Goal: Task Accomplishment & Management: Use online tool/utility

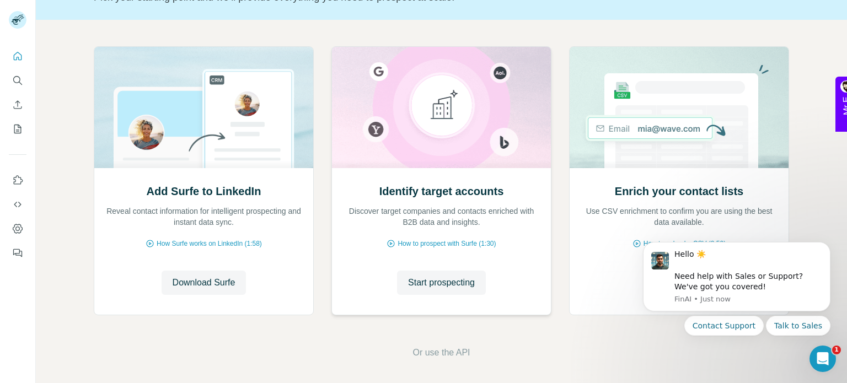
scroll to position [93, 0]
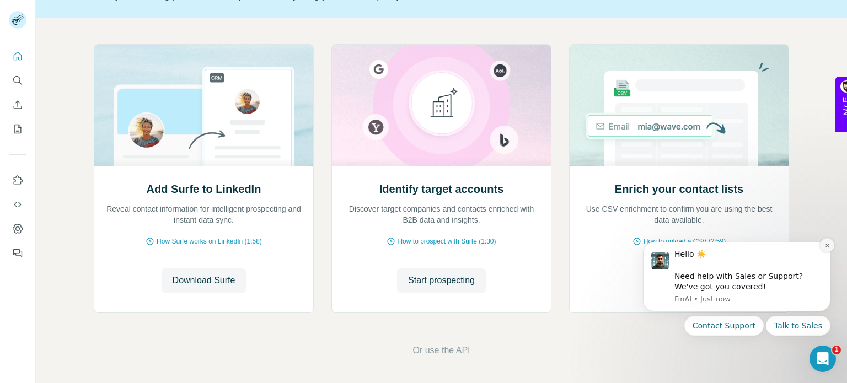
click at [825, 246] on icon "Dismiss notification" at bounding box center [827, 246] width 6 height 6
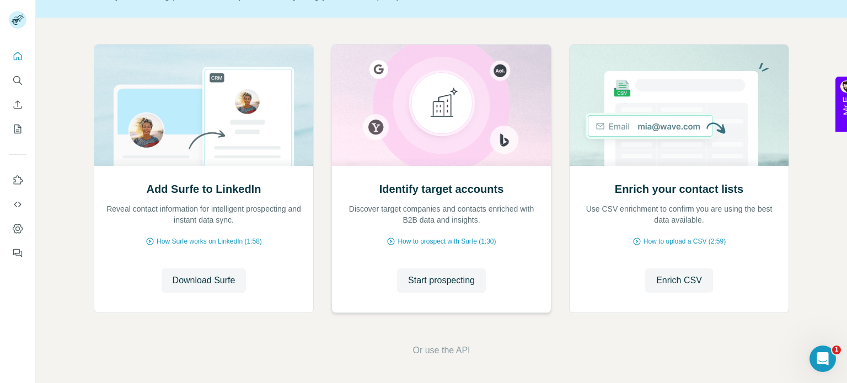
click at [483, 215] on p "Discover target companies and contacts enriched with B2B data and insights." at bounding box center [441, 214] width 197 height 22
click at [455, 279] on span "Start prospecting" at bounding box center [441, 280] width 67 height 13
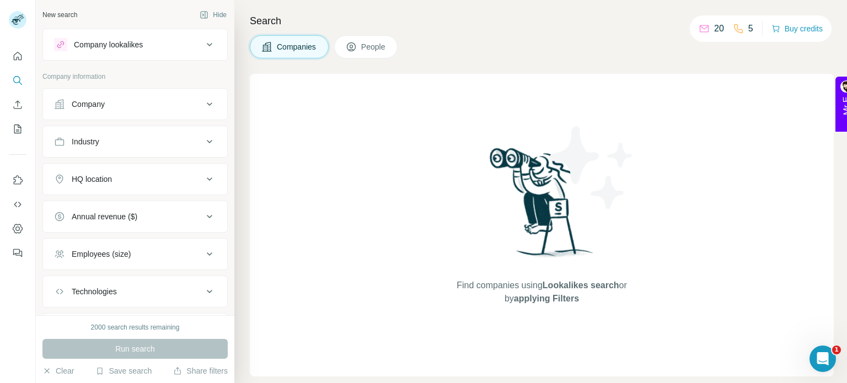
click at [125, 99] on div "Company" at bounding box center [128, 104] width 149 height 11
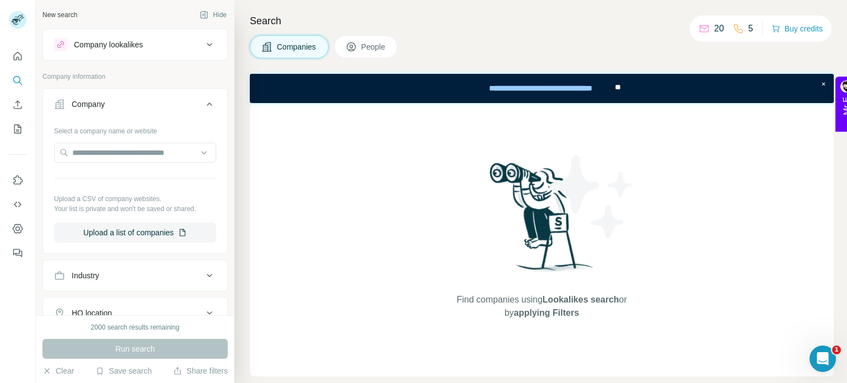
click at [149, 99] on div "Company" at bounding box center [128, 104] width 149 height 11
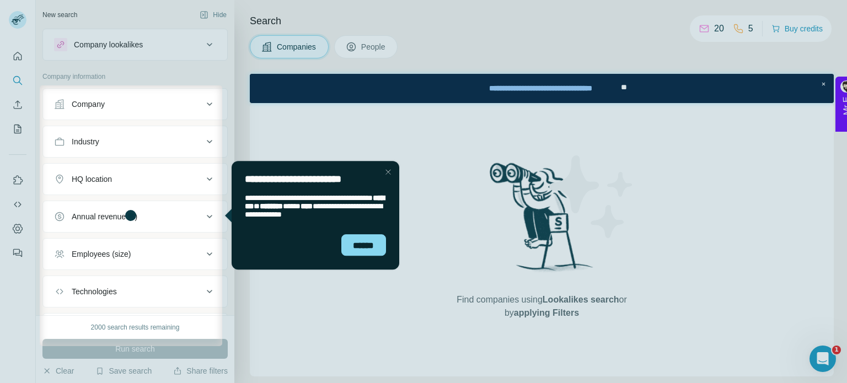
click at [144, 145] on div "Industry" at bounding box center [128, 141] width 149 height 11
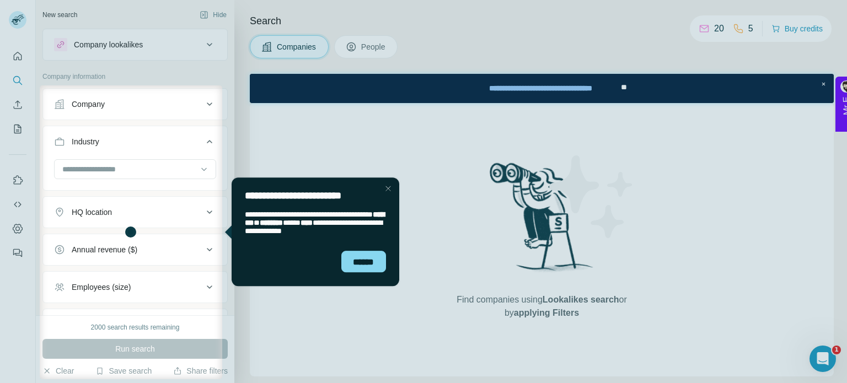
click at [395, 186] on div "**********" at bounding box center [315, 192] width 168 height 30
click at [390, 184] on div "Close Step" at bounding box center [387, 188] width 13 height 13
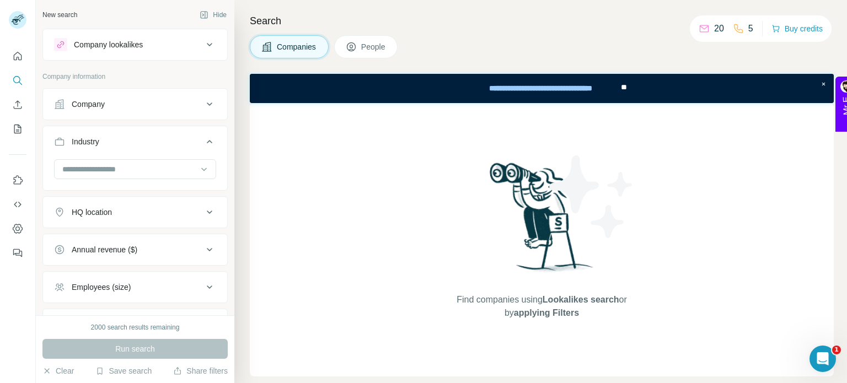
click at [146, 155] on button "Industry" at bounding box center [135, 143] width 184 height 31
click at [149, 146] on div "Industry" at bounding box center [128, 141] width 149 height 11
click at [150, 165] on input at bounding box center [129, 169] width 136 height 12
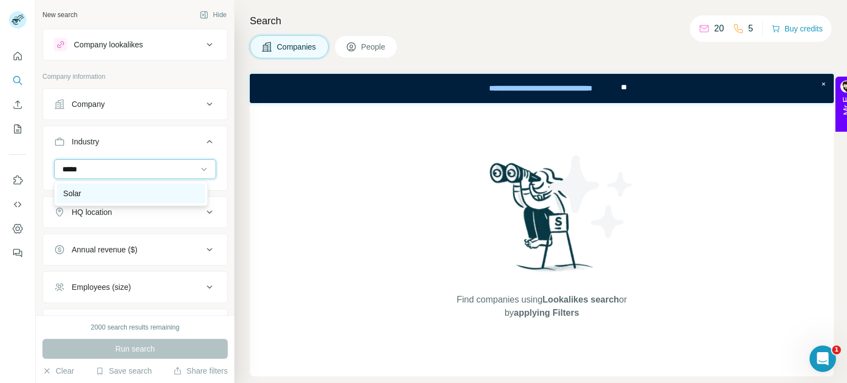
type input "*****"
click at [157, 189] on div "Solar" at bounding box center [130, 193] width 135 height 11
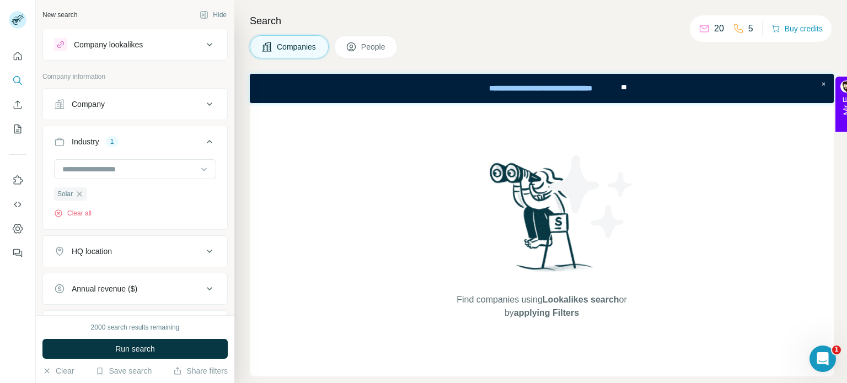
click at [137, 95] on button "Company" at bounding box center [135, 104] width 184 height 26
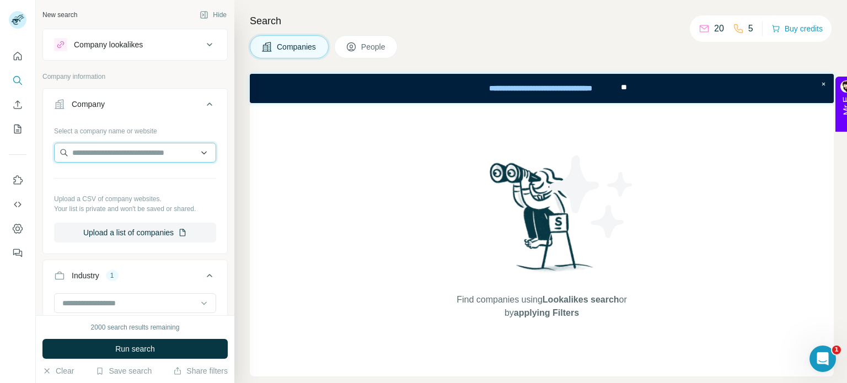
click at [153, 158] on input "text" at bounding box center [135, 153] width 162 height 20
click at [203, 103] on icon at bounding box center [209, 104] width 13 height 13
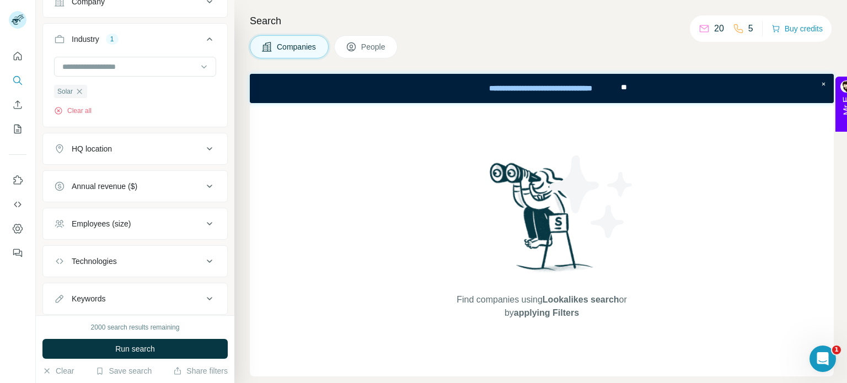
scroll to position [131, 0]
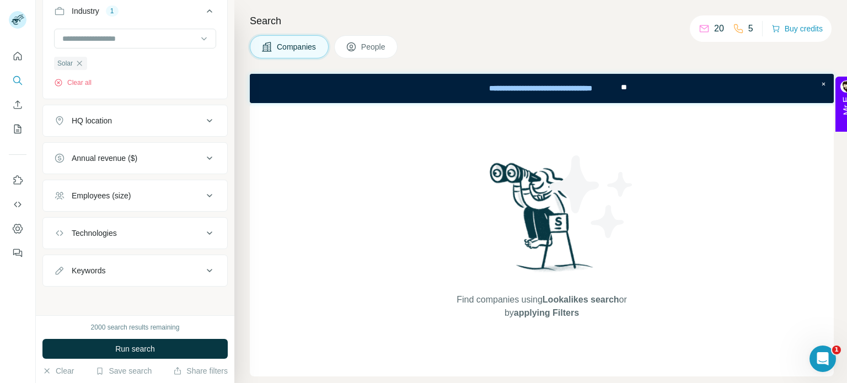
click at [156, 123] on div "HQ location" at bounding box center [128, 120] width 149 height 11
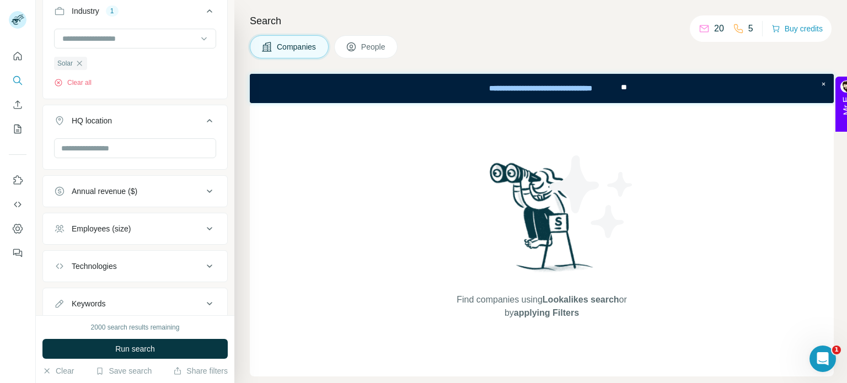
click at [156, 123] on div "HQ location" at bounding box center [128, 120] width 149 height 11
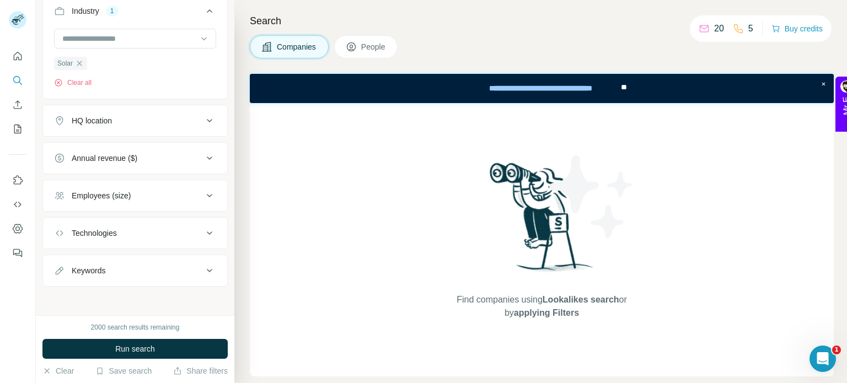
click at [150, 238] on button "Technologies" at bounding box center [135, 233] width 184 height 26
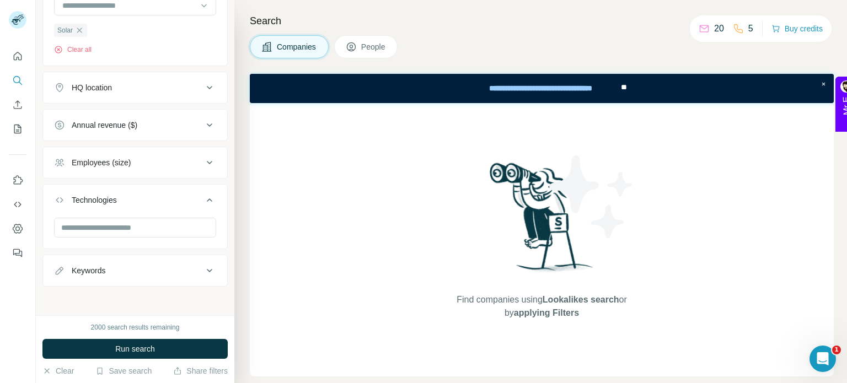
click at [143, 268] on div "Keywords" at bounding box center [128, 270] width 149 height 11
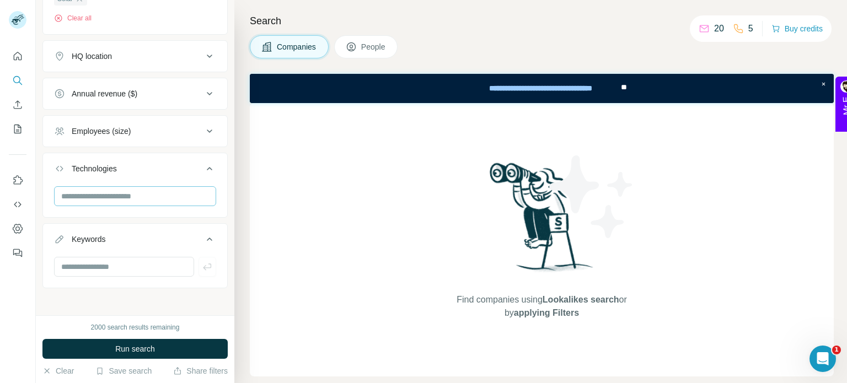
scroll to position [197, 0]
click at [155, 265] on input "text" at bounding box center [124, 265] width 140 height 20
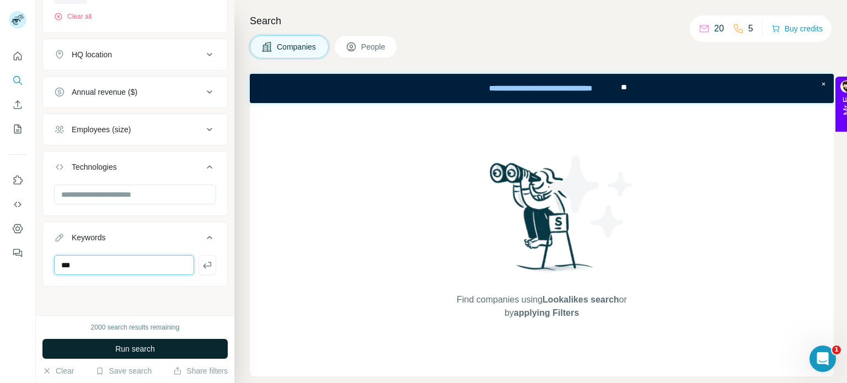
type input "***"
click at [155, 350] on button "Run search" at bounding box center [134, 349] width 185 height 20
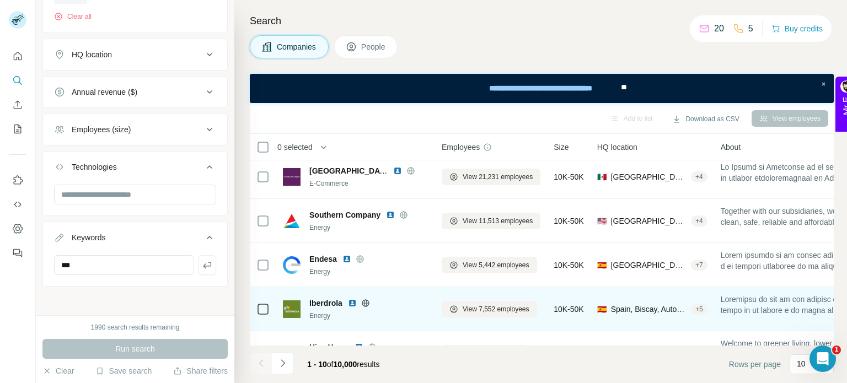
scroll to position [0, 0]
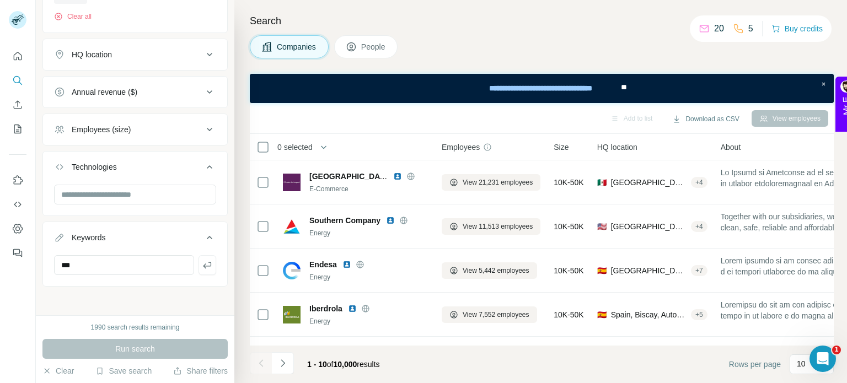
click at [370, 45] on span "People" at bounding box center [373, 46] width 25 height 11
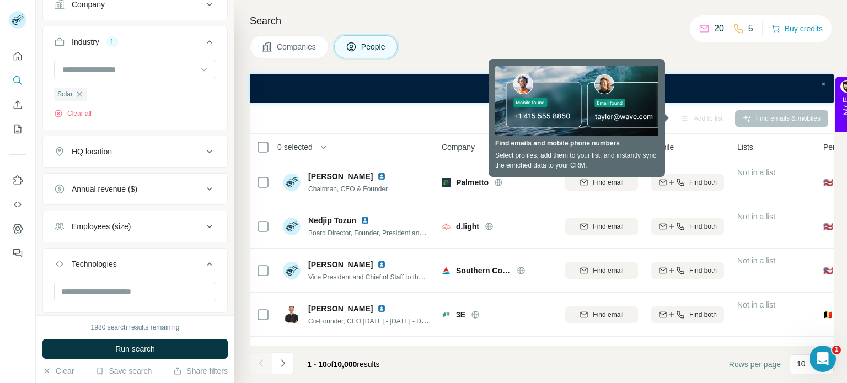
scroll to position [307, 0]
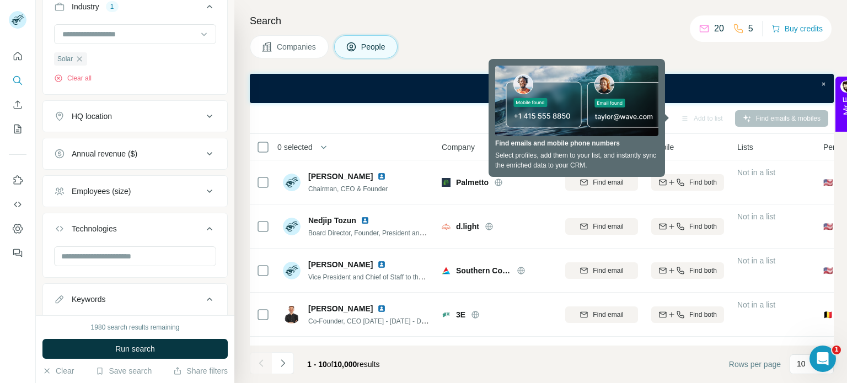
click at [157, 115] on div "HQ location" at bounding box center [128, 116] width 149 height 11
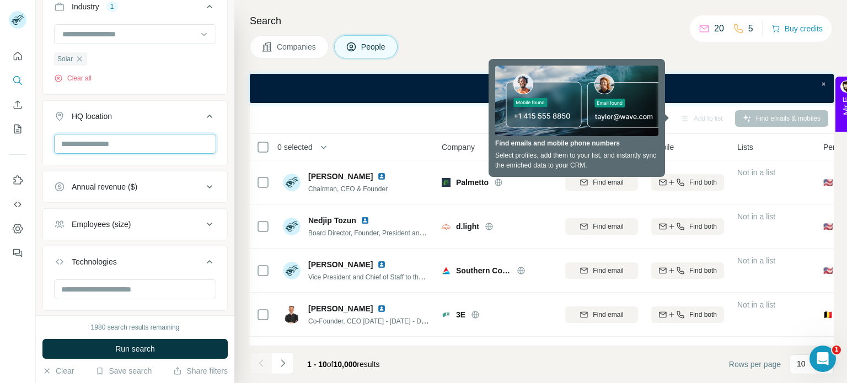
click at [150, 137] on input "text" at bounding box center [135, 144] width 162 height 20
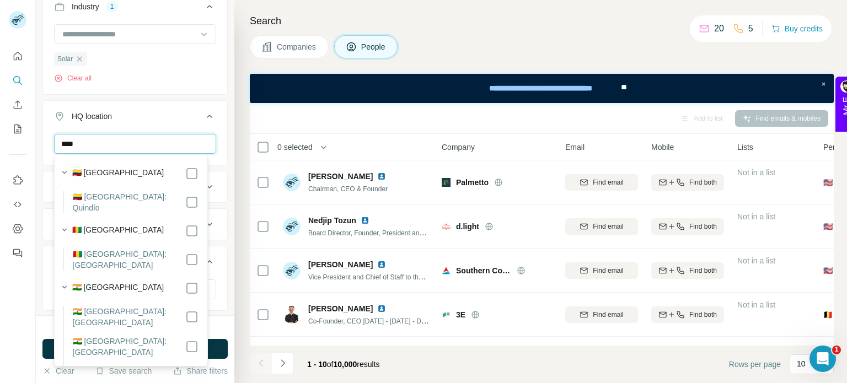
type input "****"
click at [119, 282] on div "🇮🇳 [GEOGRAPHIC_DATA]" at bounding box center [135, 288] width 126 height 13
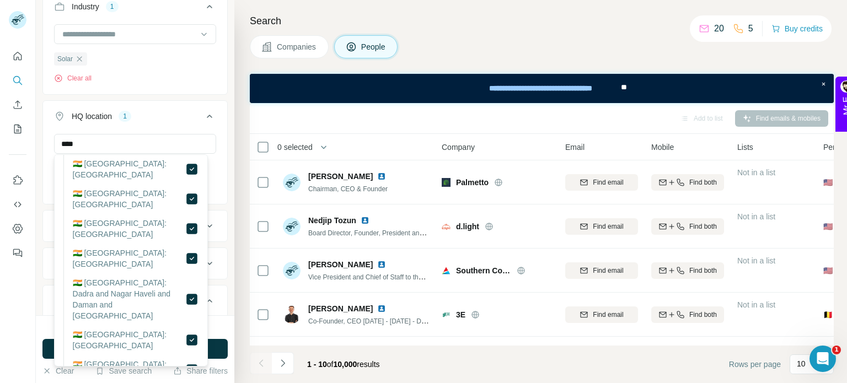
scroll to position [276, 0]
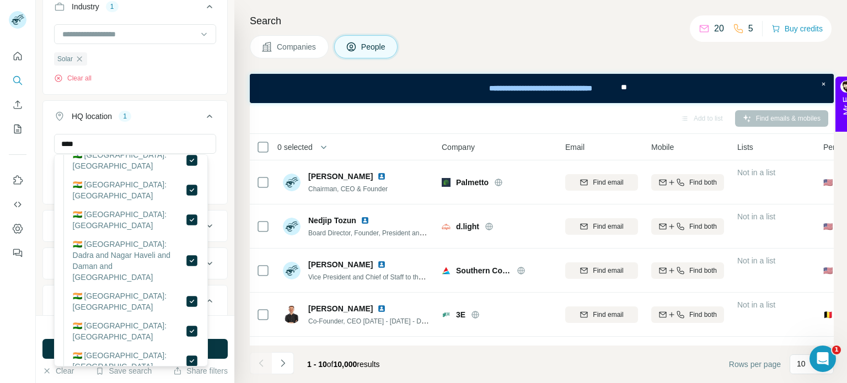
click at [219, 107] on div "New search Hide Company lookalikes Personal information Job title Seniority Dep…" at bounding box center [135, 157] width 198 height 315
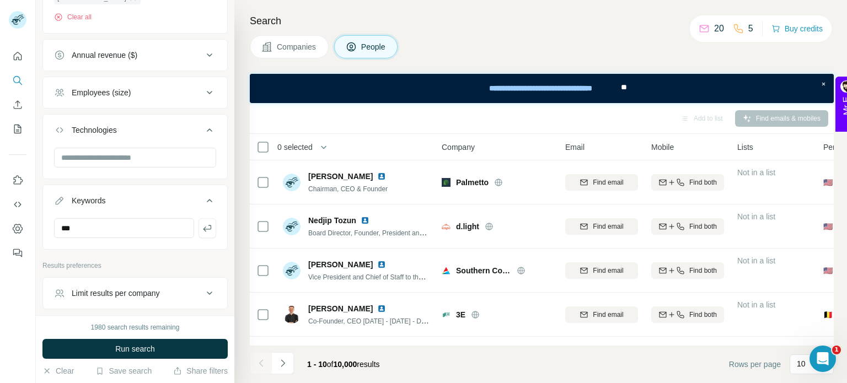
scroll to position [520, 0]
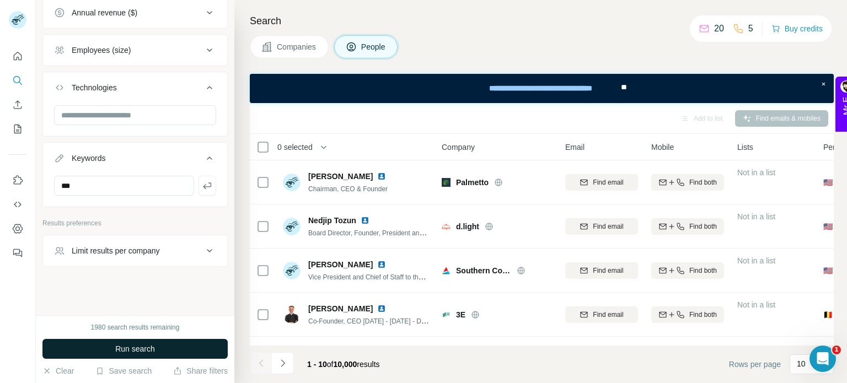
click at [179, 351] on button "Run search" at bounding box center [134, 349] width 185 height 20
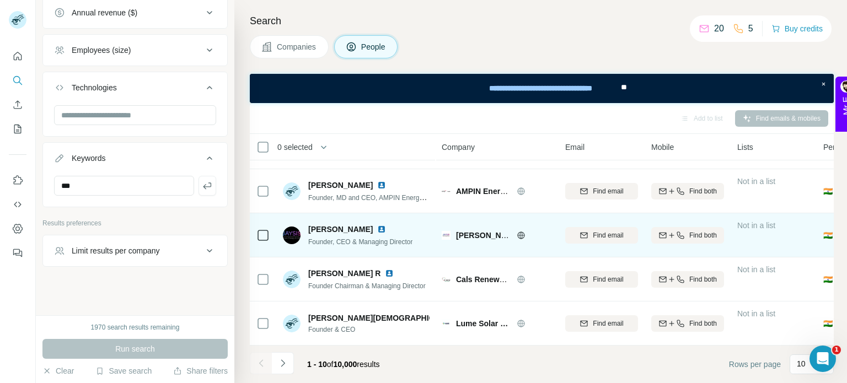
scroll to position [261, 0]
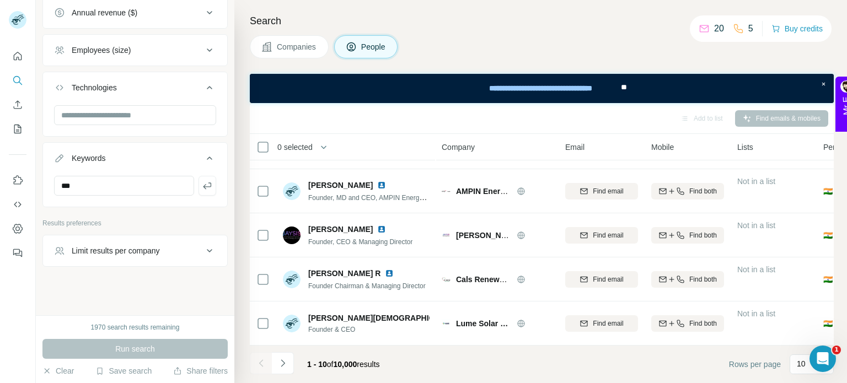
click at [785, 119] on div "Add to list Find emails & mobiles" at bounding box center [541, 118] width 573 height 19
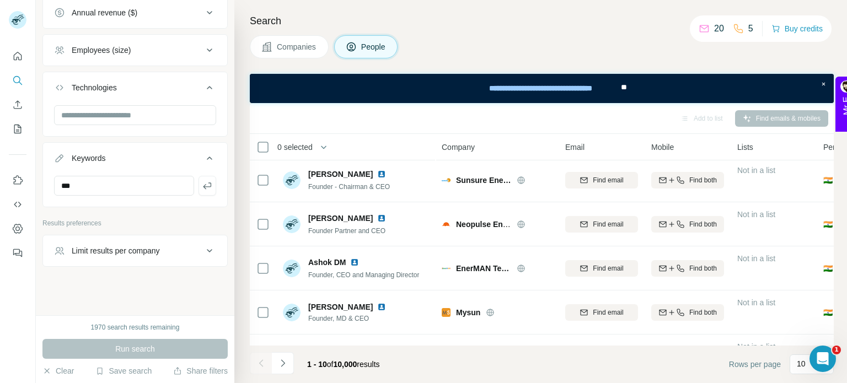
scroll to position [0, 0]
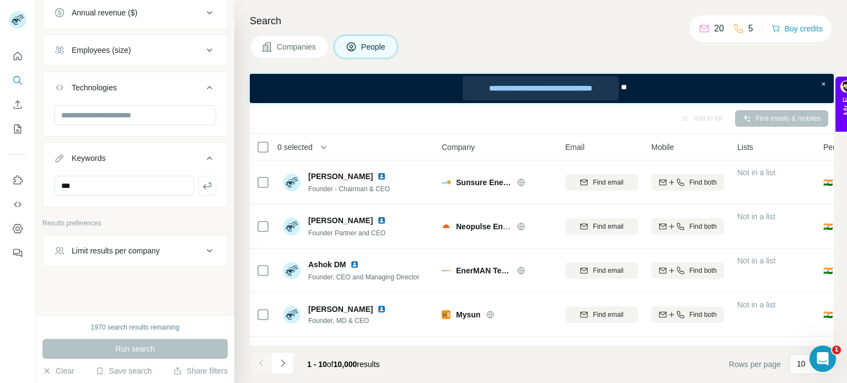
click at [554, 94] on div "**********" at bounding box center [539, 88] width 155 height 24
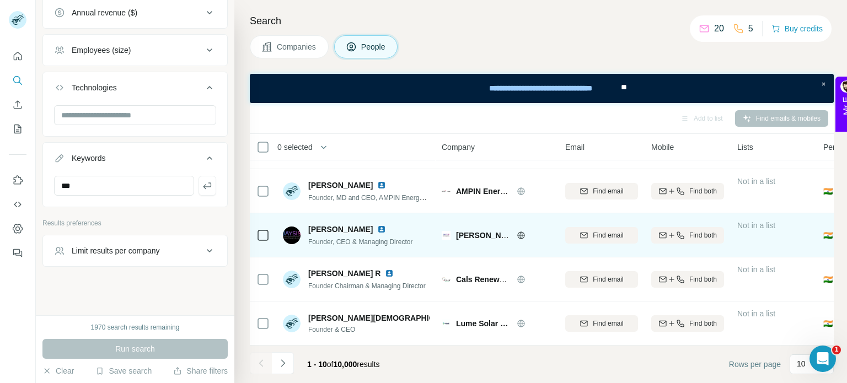
scroll to position [261, 0]
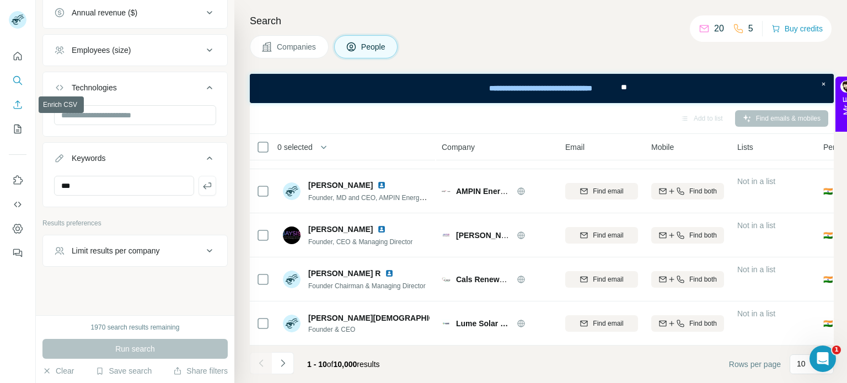
click at [14, 107] on icon "Enrich CSV" at bounding box center [17, 104] width 11 height 11
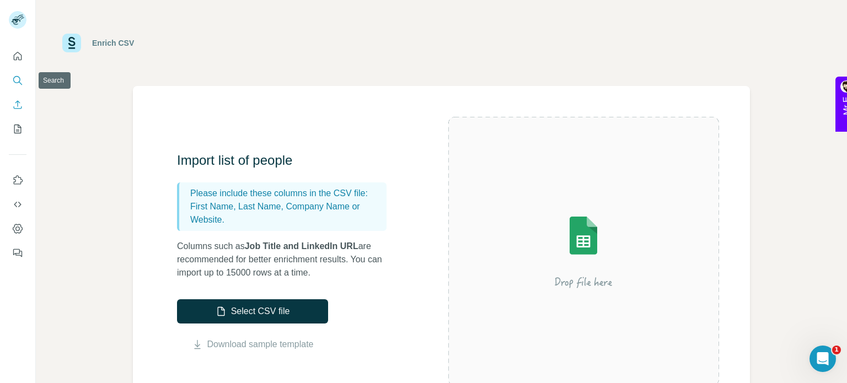
click at [19, 83] on icon "Search" at bounding box center [17, 80] width 11 height 11
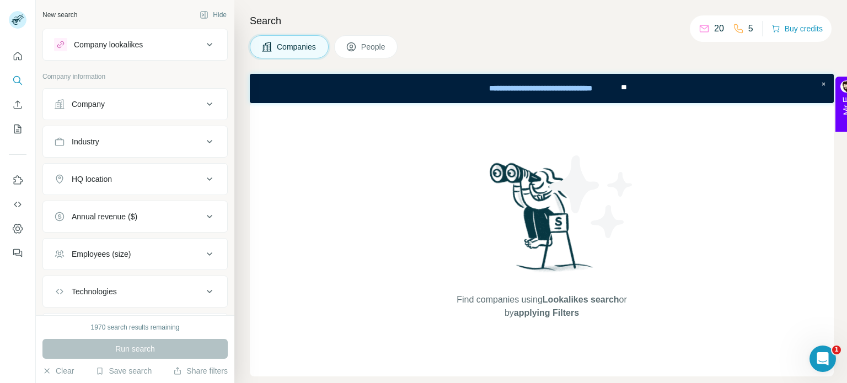
click at [375, 44] on span "People" at bounding box center [373, 46] width 25 height 11
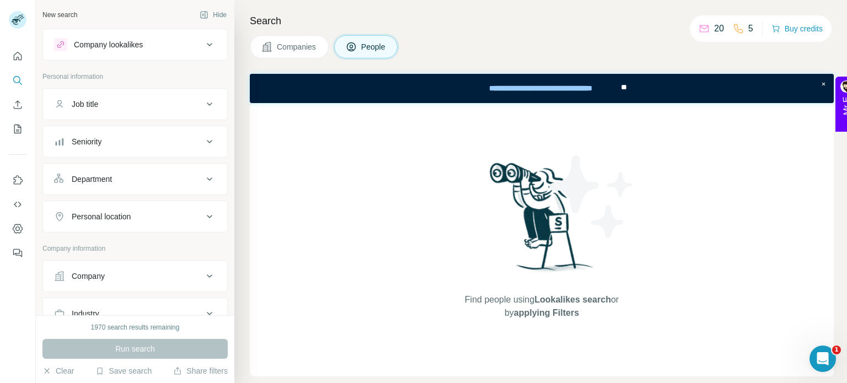
click at [142, 105] on div "Job title" at bounding box center [128, 104] width 149 height 11
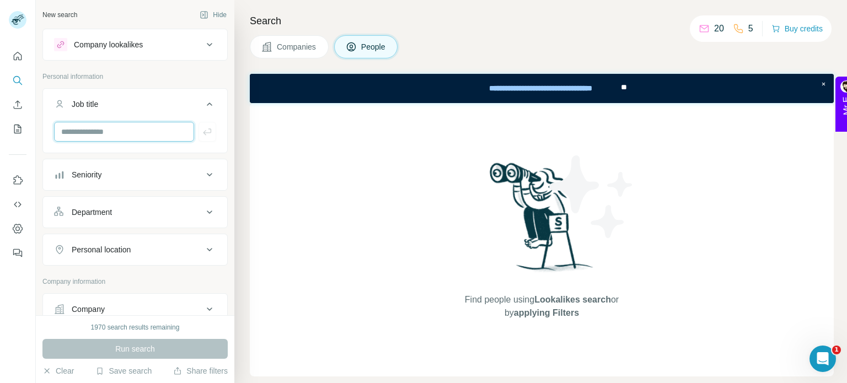
click at [142, 128] on input "text" at bounding box center [124, 132] width 140 height 20
type input "***"
click at [154, 150] on div "Job title ***" at bounding box center [134, 120] width 185 height 65
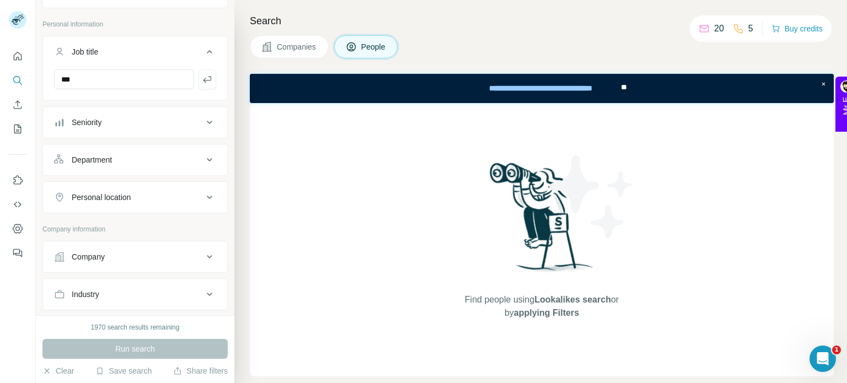
scroll to position [55, 0]
click at [139, 130] on button "Seniority" at bounding box center [135, 119] width 184 height 26
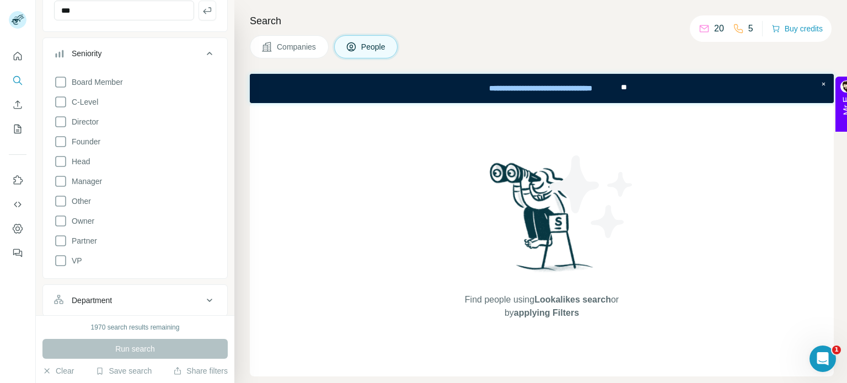
scroll to position [110, 0]
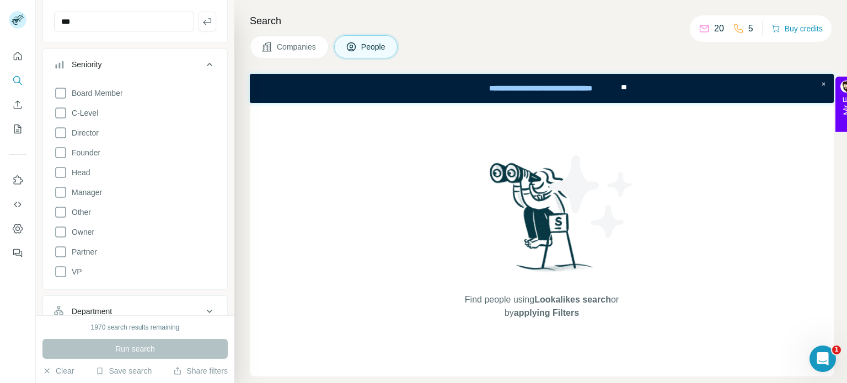
click at [131, 60] on div "Seniority" at bounding box center [128, 64] width 149 height 11
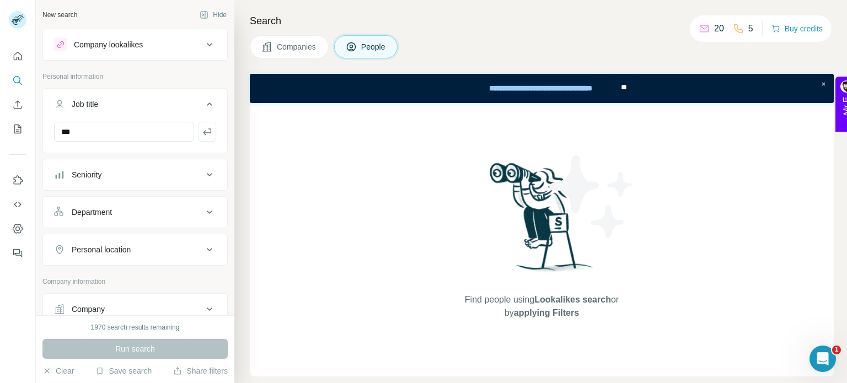
scroll to position [0, 0]
click at [141, 47] on div "Company lookalikes" at bounding box center [108, 44] width 69 height 11
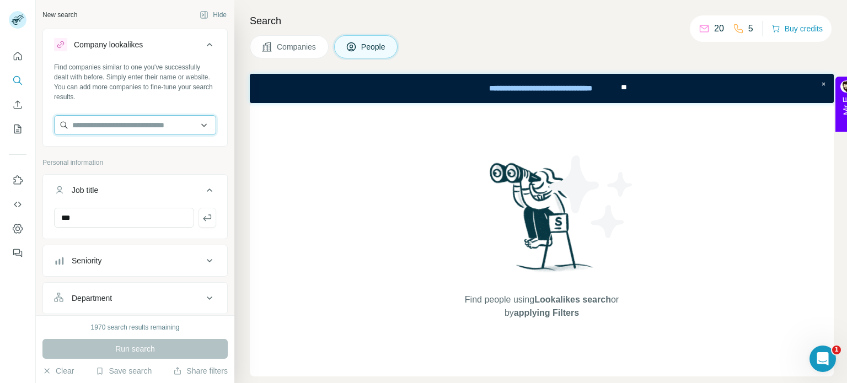
click at [111, 125] on input "text" at bounding box center [135, 125] width 162 height 20
click at [121, 50] on div "Company lookalikes" at bounding box center [128, 44] width 149 height 13
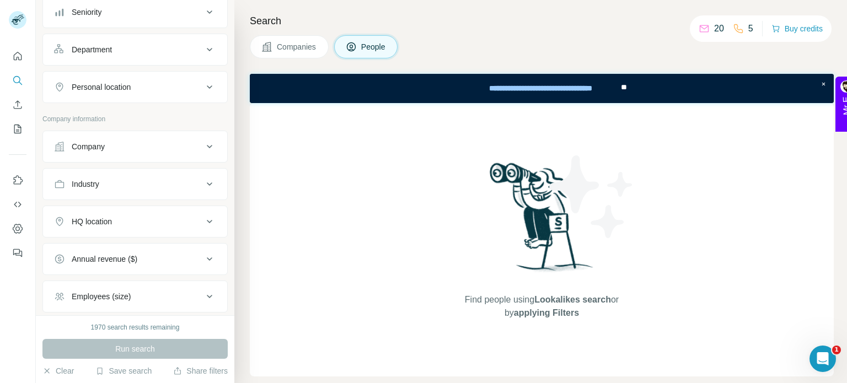
scroll to position [220, 0]
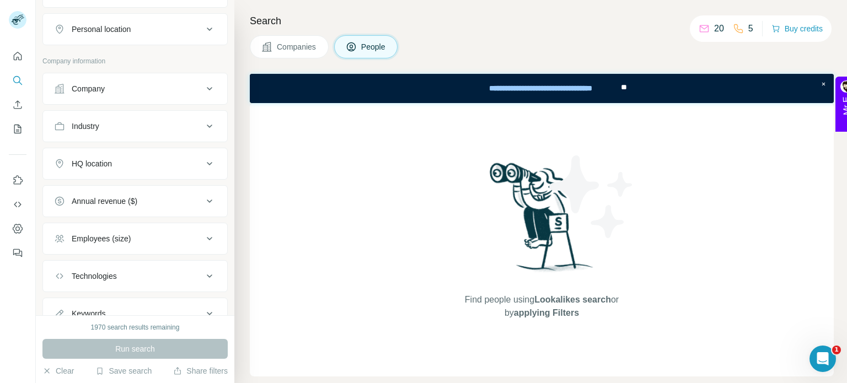
click at [124, 90] on div "Company" at bounding box center [128, 88] width 149 height 11
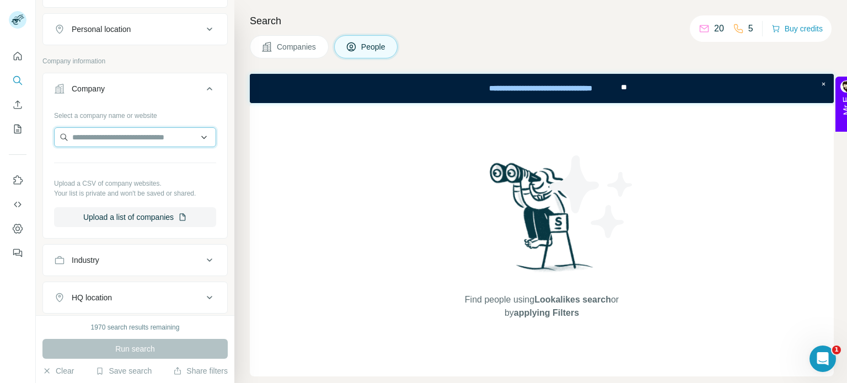
click at [132, 134] on input "text" at bounding box center [135, 137] width 162 height 20
click at [135, 96] on button "Company" at bounding box center [135, 91] width 184 height 31
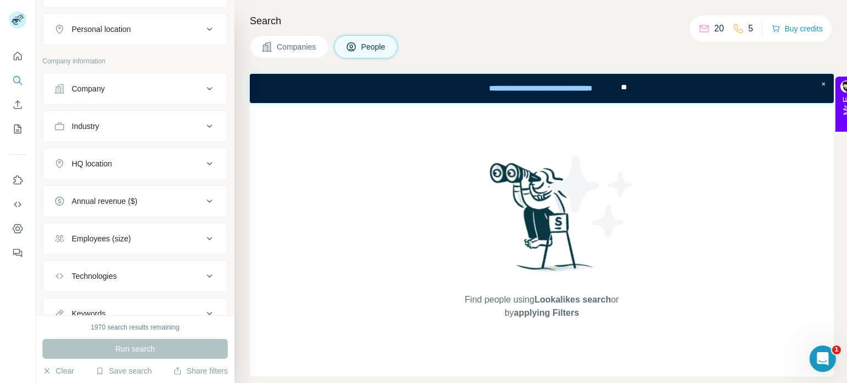
click at [128, 127] on div "Industry" at bounding box center [128, 126] width 149 height 11
click at [130, 158] on input at bounding box center [129, 154] width 136 height 12
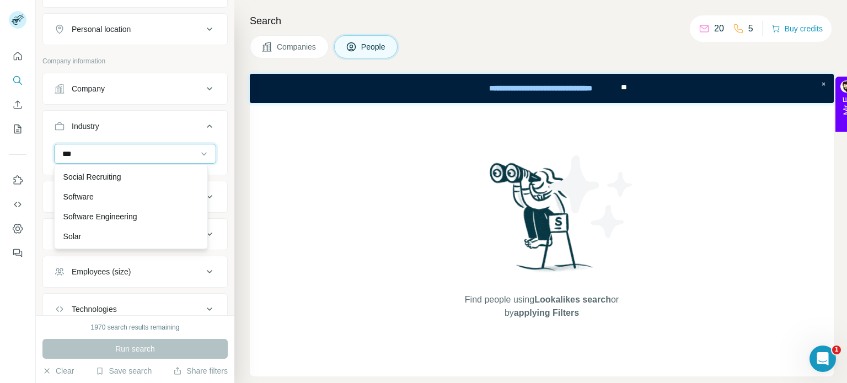
scroll to position [0, 0]
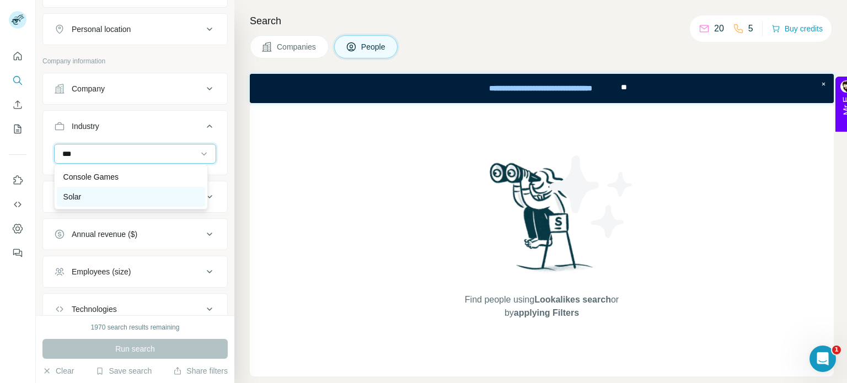
type input "***"
click at [123, 197] on div "Solar" at bounding box center [130, 196] width 135 height 11
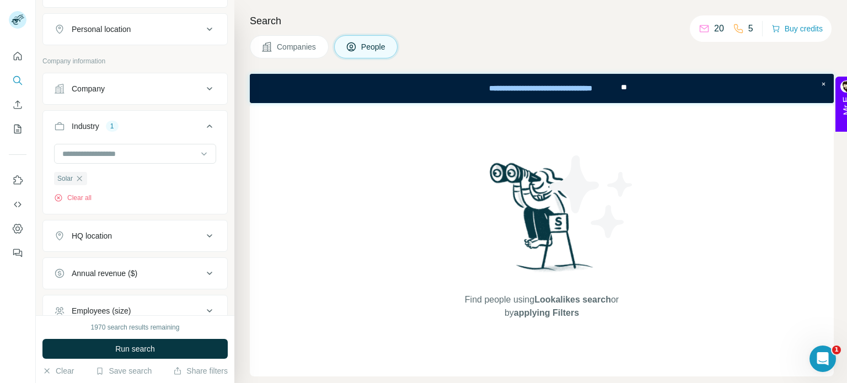
click at [132, 214] on ul "Company Industry 1 Solar Clear all HQ location Annual revenue ($) Employees (si…" at bounding box center [134, 237] width 185 height 329
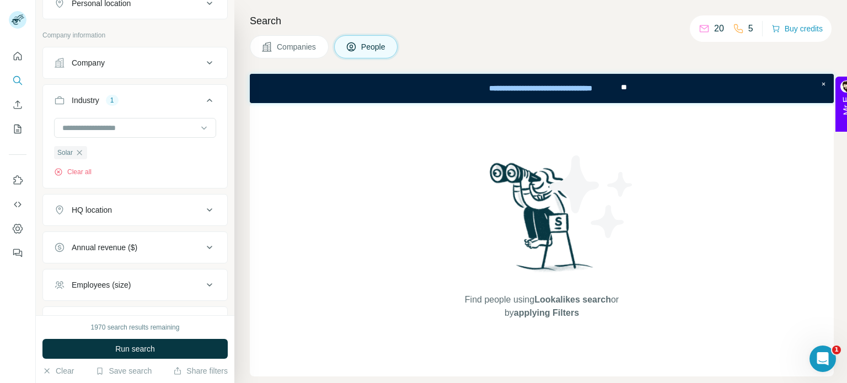
scroll to position [331, 0]
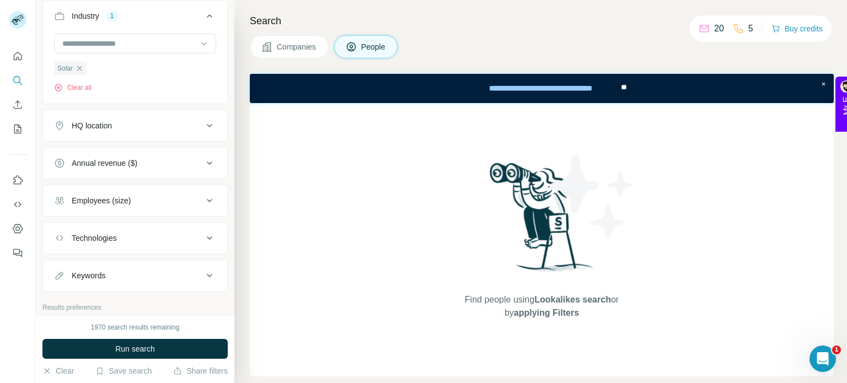
click at [139, 120] on div "HQ location" at bounding box center [128, 125] width 149 height 11
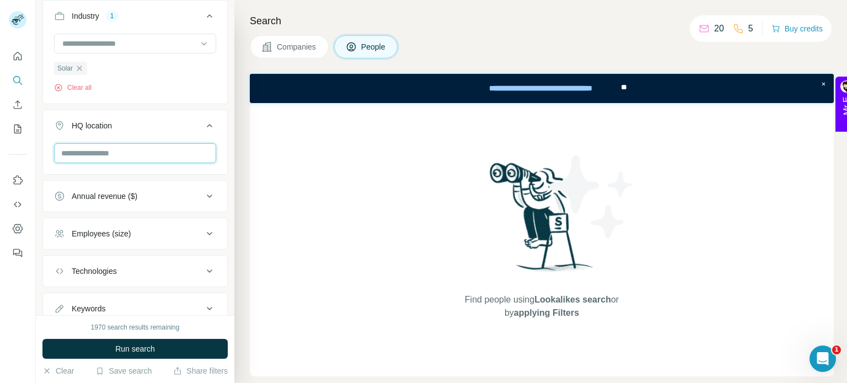
click at [142, 158] on input "text" at bounding box center [135, 153] width 162 height 20
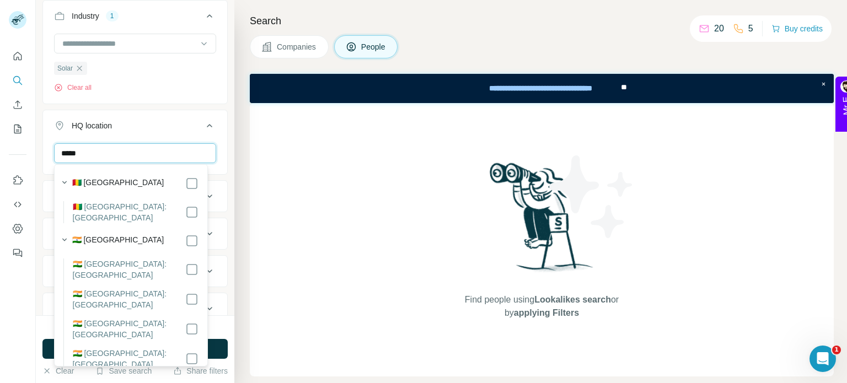
type input "*****"
click at [137, 234] on div "🇮🇳 [GEOGRAPHIC_DATA]" at bounding box center [135, 240] width 126 height 13
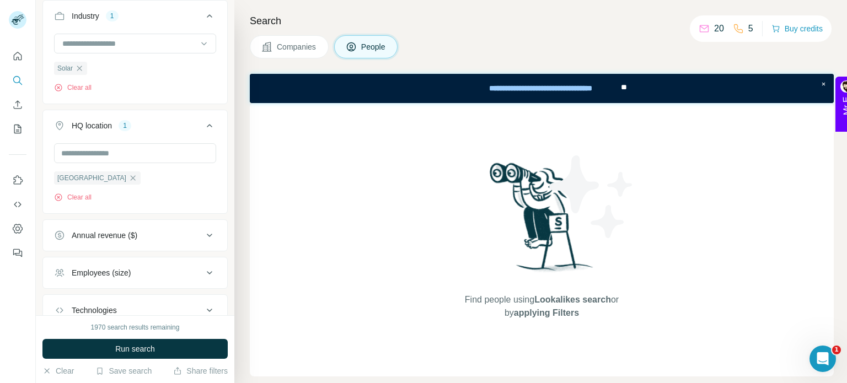
click at [211, 180] on div "India Clear all" at bounding box center [135, 177] width 184 height 68
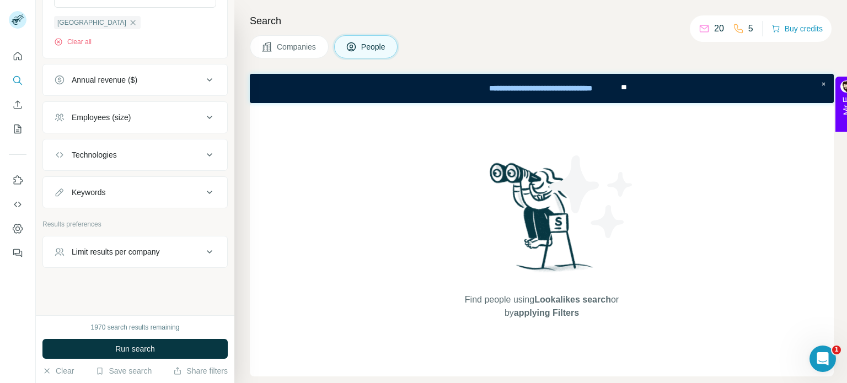
scroll to position [487, 0]
click at [132, 194] on div "Keywords" at bounding box center [128, 191] width 149 height 11
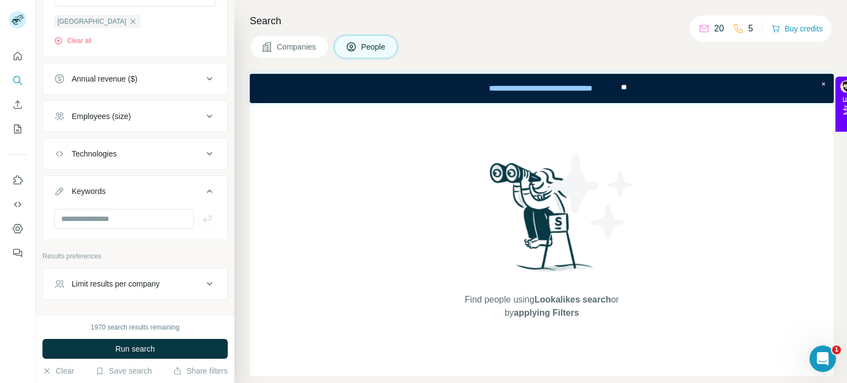
click at [132, 194] on div "Keywords" at bounding box center [128, 191] width 149 height 11
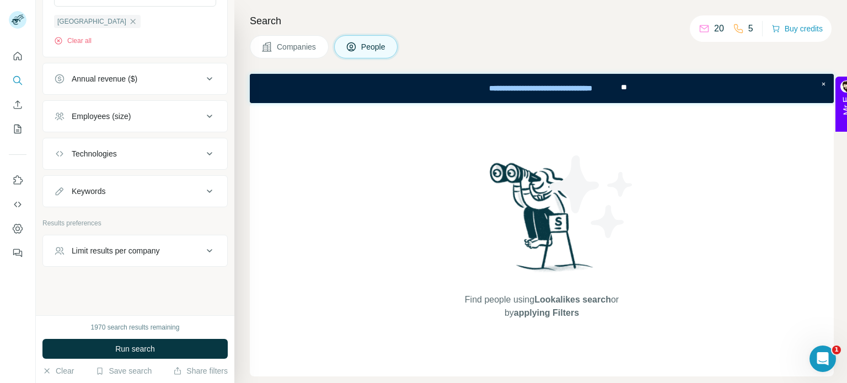
click at [148, 338] on div "1970 search results remaining Run search Clear Save search Share filters" at bounding box center [135, 349] width 198 height 68
click at [150, 348] on span "Run search" at bounding box center [135, 348] width 40 height 11
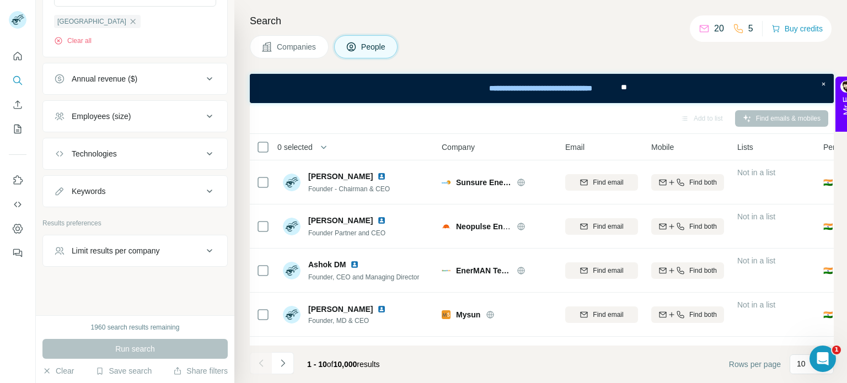
click at [781, 121] on div "Add to list Find emails & mobiles" at bounding box center [541, 118] width 573 height 19
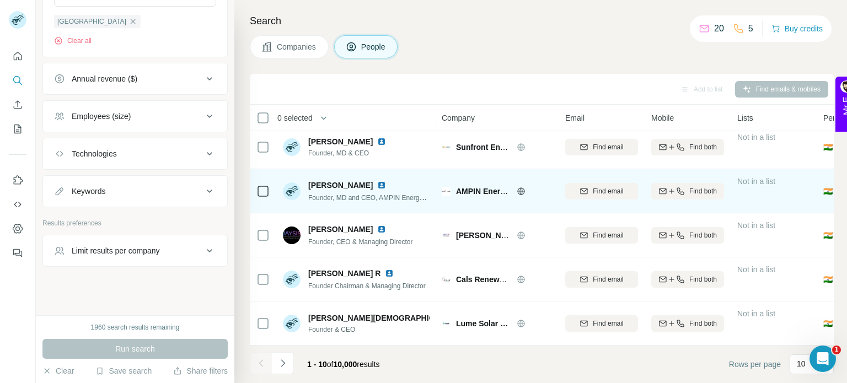
scroll to position [0, 0]
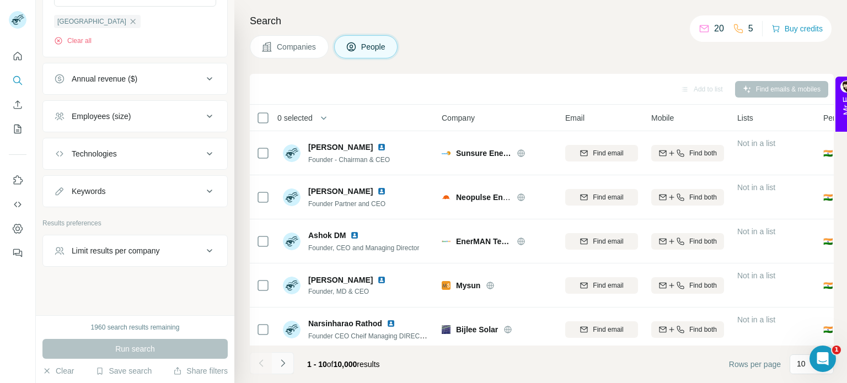
click at [286, 363] on icon "Navigate to next page" at bounding box center [282, 363] width 11 height 11
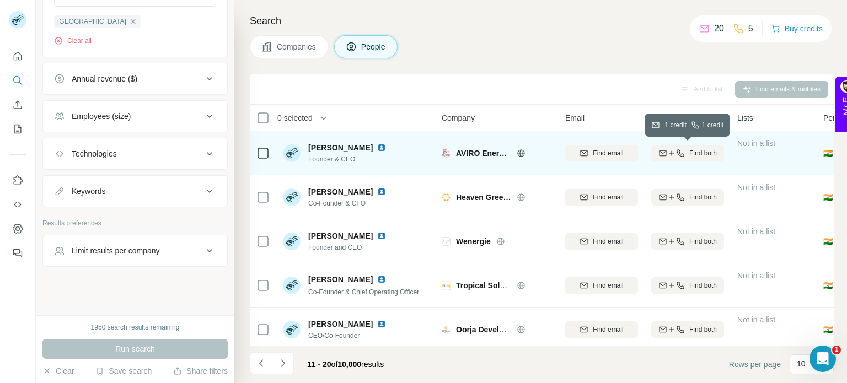
click at [687, 155] on div "Find both" at bounding box center [687, 153] width 73 height 10
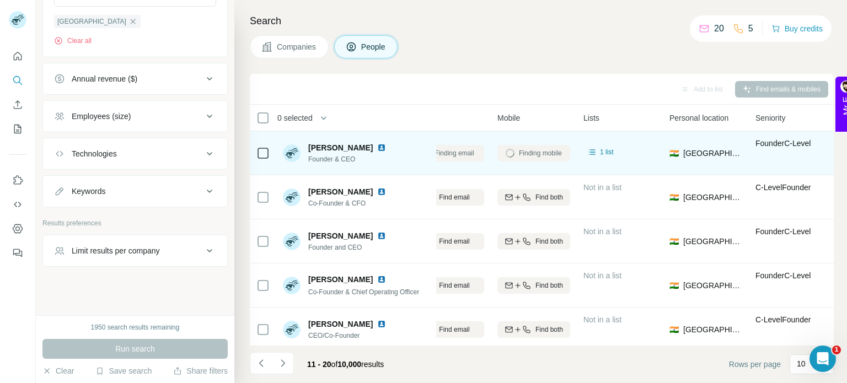
scroll to position [0, 128]
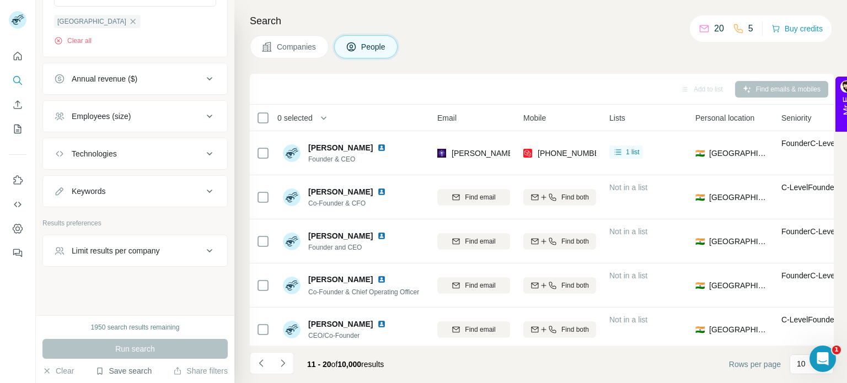
click at [144, 374] on button "Save search" at bounding box center [123, 370] width 56 height 11
click at [187, 356] on div "View my saved searches" at bounding box center [156, 352] width 116 height 22
click at [141, 367] on button "Save search" at bounding box center [123, 370] width 56 height 11
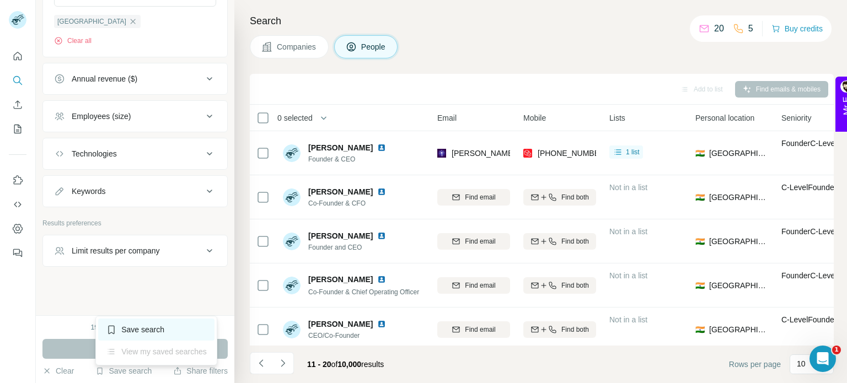
click at [147, 329] on div "Save search" at bounding box center [156, 330] width 116 height 22
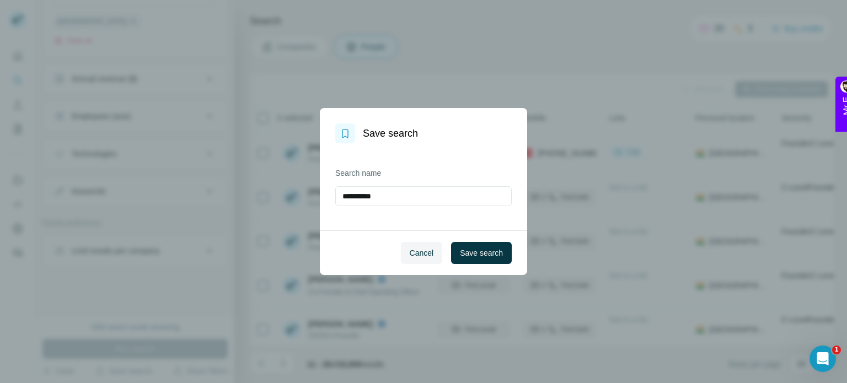
drag, startPoint x: 428, startPoint y: 194, endPoint x: 316, endPoint y: 187, distance: 112.1
click at [316, 187] on div "**********" at bounding box center [423, 191] width 847 height 383
type input "*****"
click at [482, 256] on span "Save search" at bounding box center [481, 252] width 43 height 11
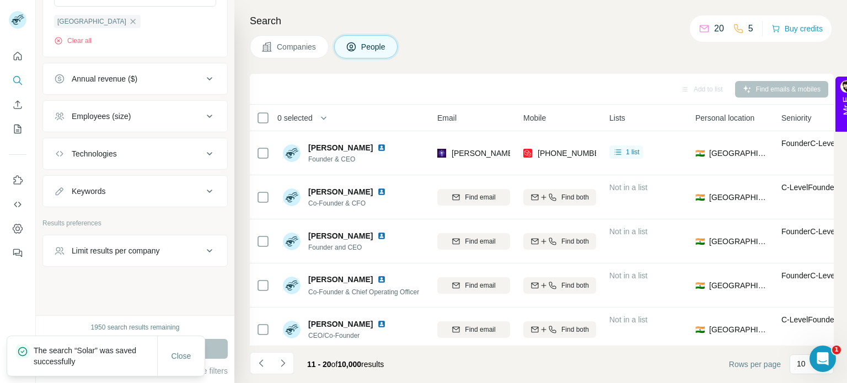
click at [73, 354] on p "The search “Solar” was saved successfully" at bounding box center [95, 356] width 123 height 22
click at [9, 53] on button "Quick start" at bounding box center [18, 56] width 18 height 20
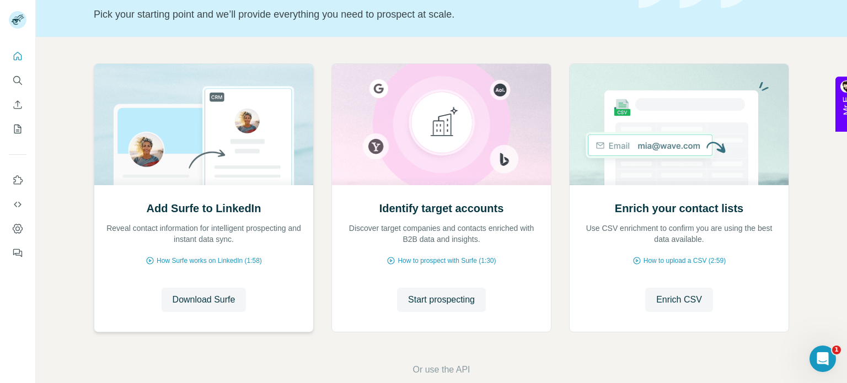
scroll to position [93, 0]
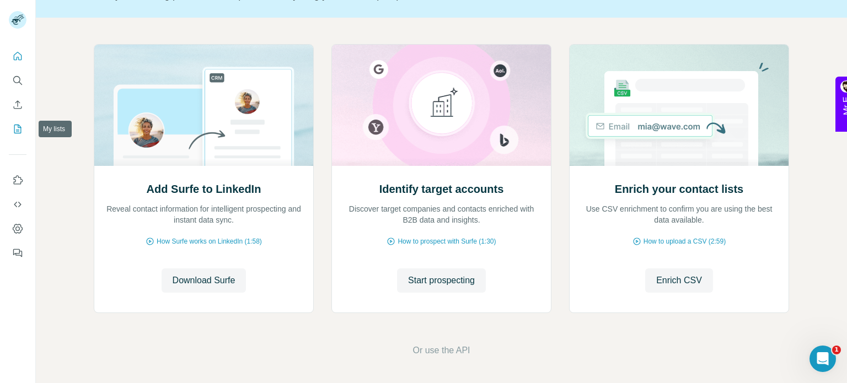
click at [11, 121] on button "My lists" at bounding box center [18, 129] width 18 height 20
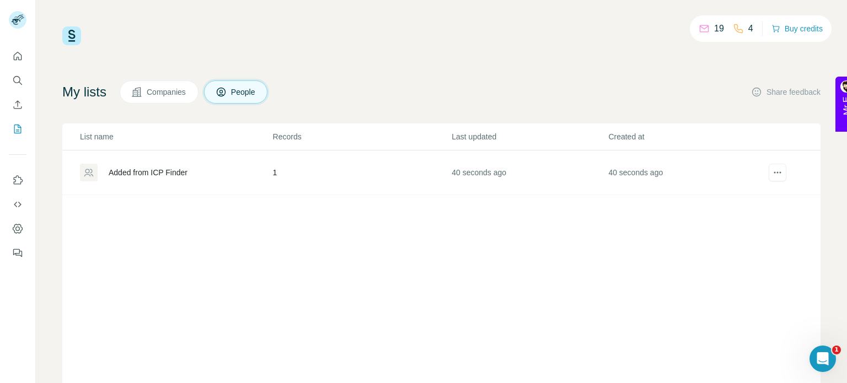
click at [170, 173] on div "Added from ICP Finder" at bounding box center [148, 172] width 79 height 11
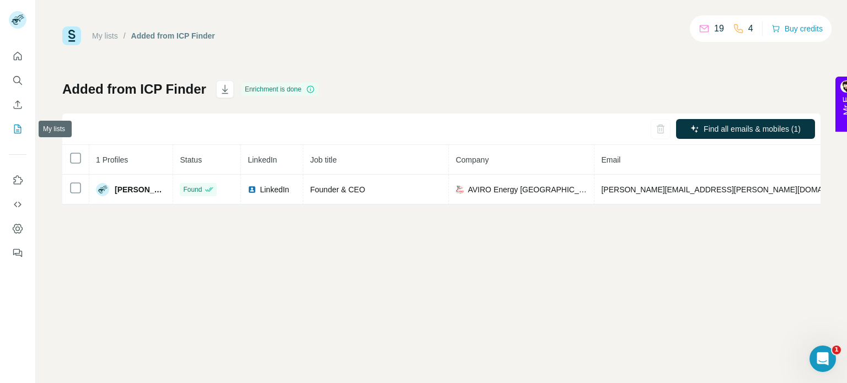
click at [23, 123] on button "My lists" at bounding box center [18, 129] width 18 height 20
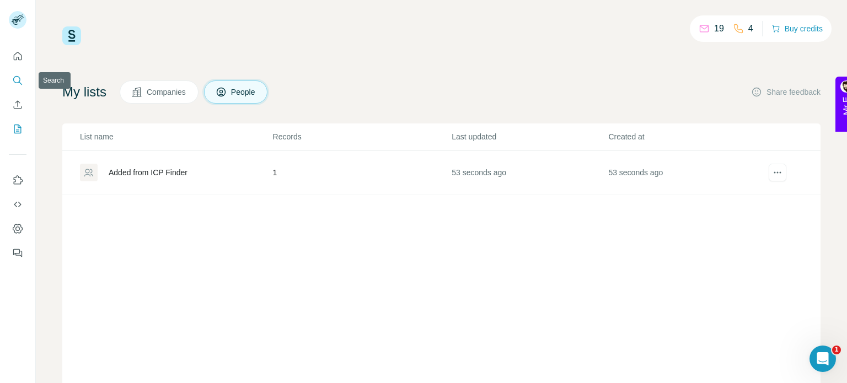
click at [11, 74] on button "Search" at bounding box center [18, 81] width 18 height 20
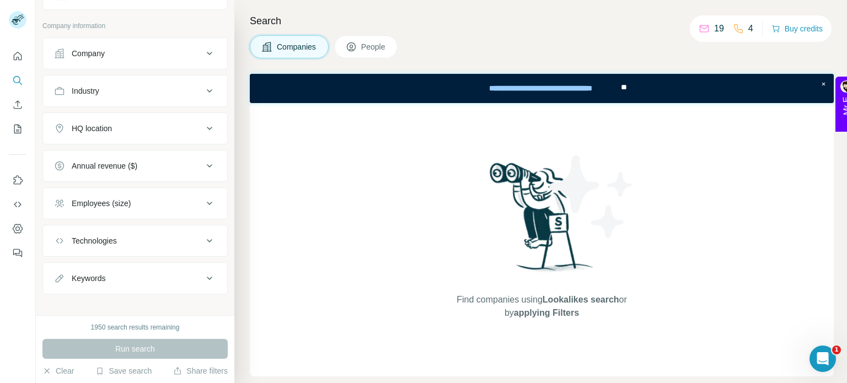
scroll to position [58, 0]
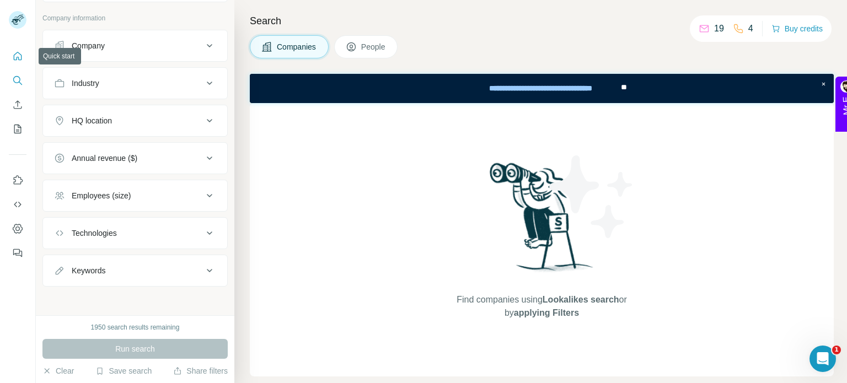
click at [23, 62] on button "Quick start" at bounding box center [18, 56] width 18 height 20
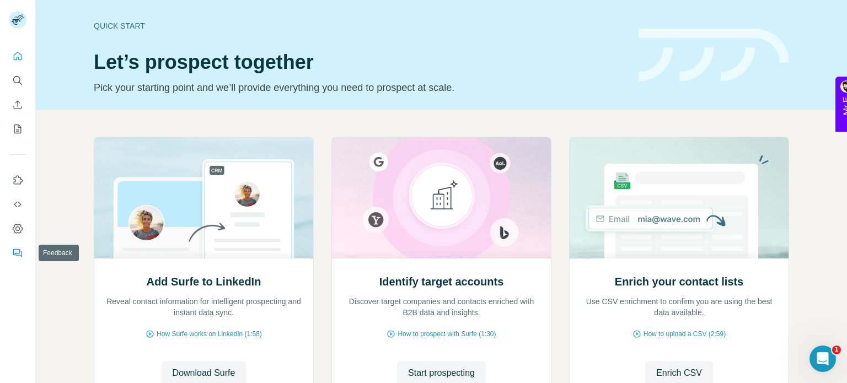
click at [20, 251] on icon "Feedback" at bounding box center [16, 252] width 7 height 6
click at [22, 231] on icon "Dashboard" at bounding box center [17, 228] width 11 height 11
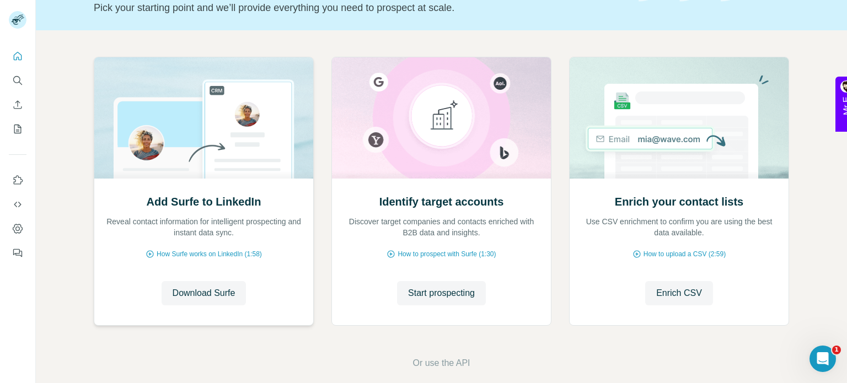
scroll to position [93, 0]
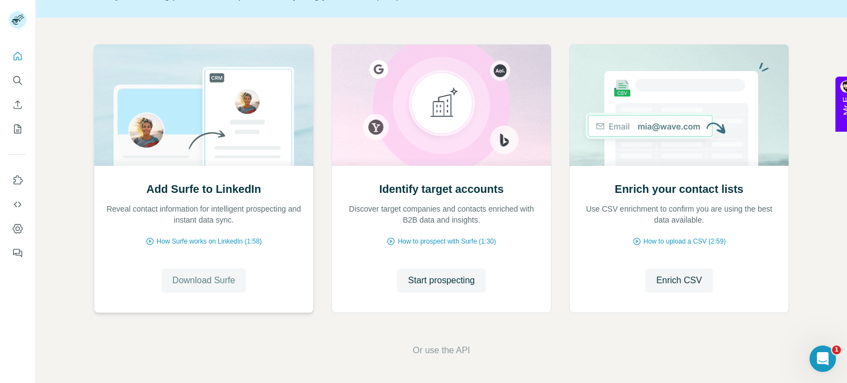
click at [226, 277] on span "Download Surfe" at bounding box center [204, 280] width 63 height 13
click at [191, 154] on img at bounding box center [204, 105] width 220 height 121
click at [15, 85] on icon "Search" at bounding box center [17, 80] width 11 height 11
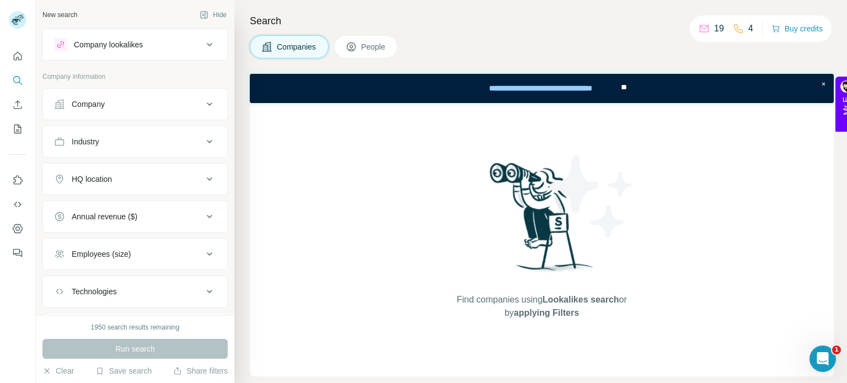
click at [116, 147] on button "Industry" at bounding box center [135, 141] width 184 height 26
click at [116, 174] on input at bounding box center [129, 169] width 136 height 12
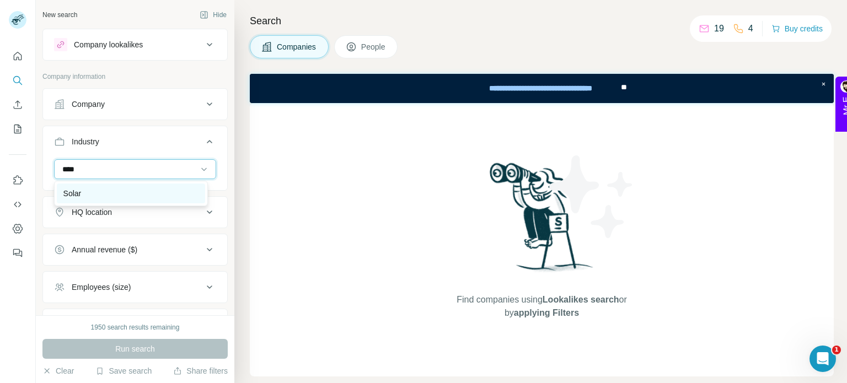
type input "****"
click at [120, 199] on div "Solar" at bounding box center [131, 194] width 148 height 20
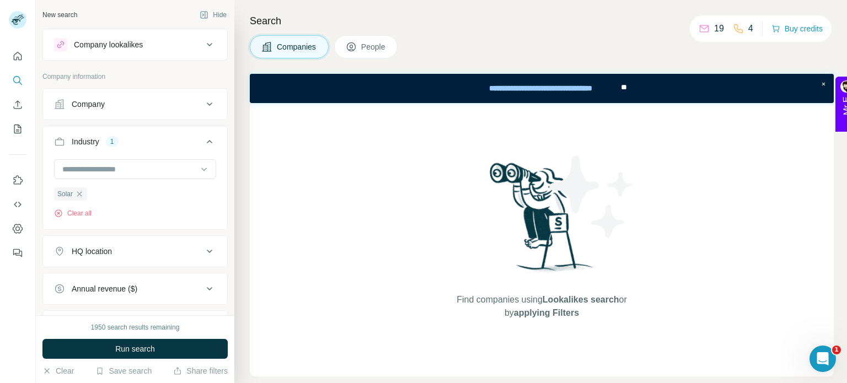
click at [130, 255] on div "HQ location" at bounding box center [128, 251] width 149 height 11
click at [132, 275] on input "text" at bounding box center [135, 279] width 162 height 20
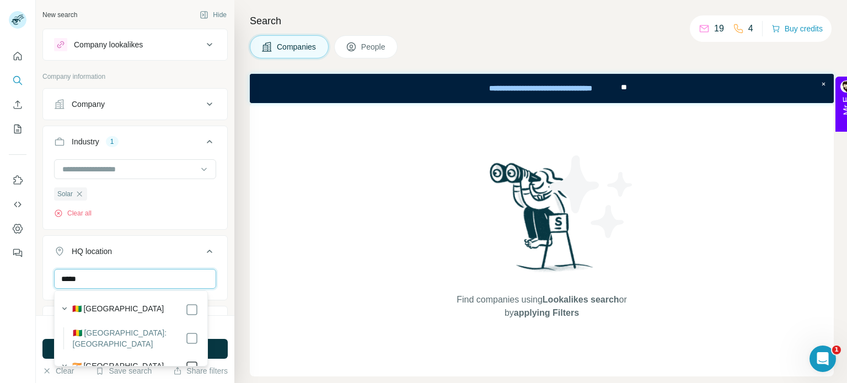
type input "*****"
click at [212, 282] on div "***** [GEOGRAPHIC_DATA] Clear all" at bounding box center [135, 303] width 184 height 68
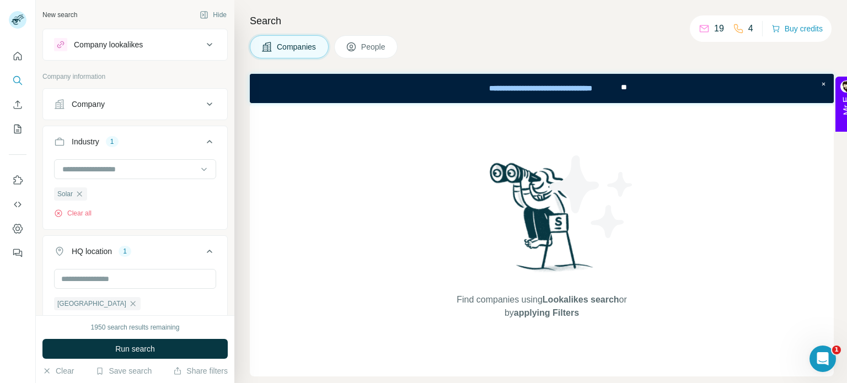
click at [351, 43] on icon at bounding box center [351, 46] width 11 height 11
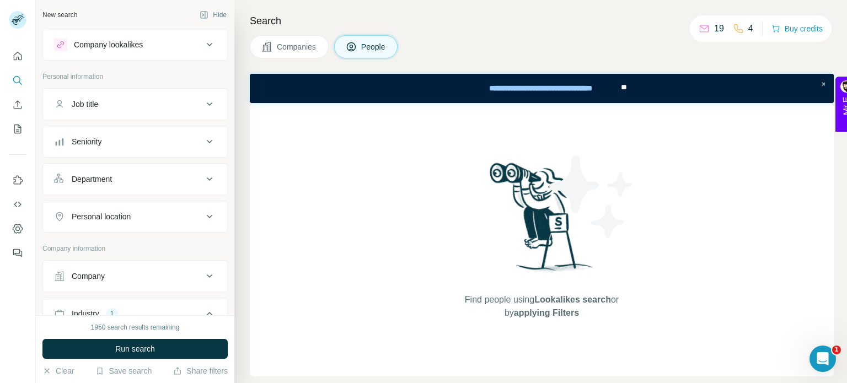
click at [85, 100] on div "Job title" at bounding box center [85, 104] width 26 height 11
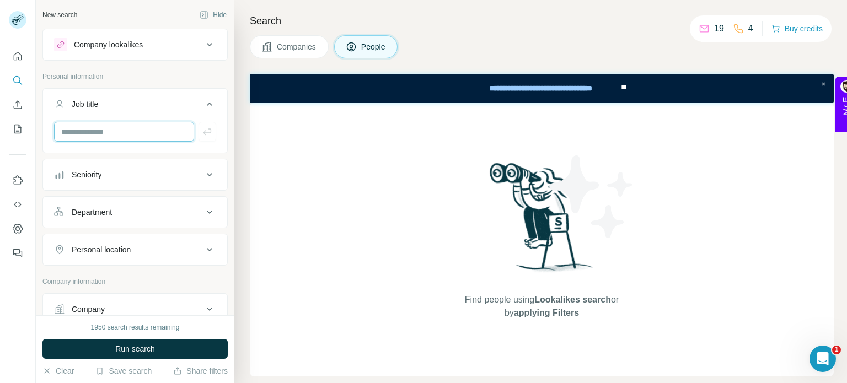
click at [101, 131] on input "text" at bounding box center [124, 132] width 140 height 20
type input "***"
click at [144, 159] on div "Seniority" at bounding box center [134, 175] width 185 height 32
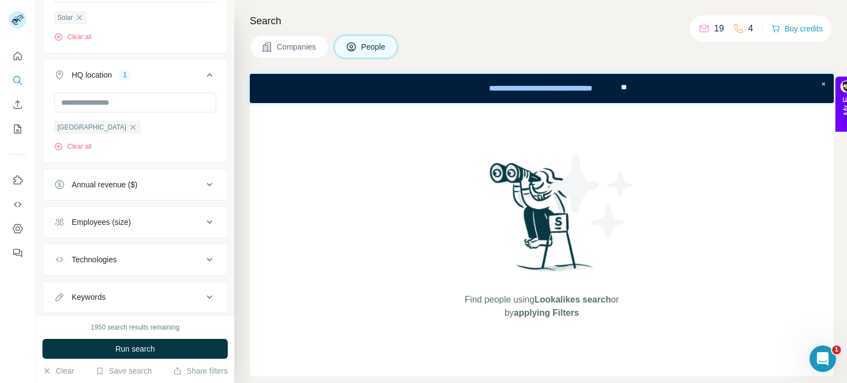
scroll to position [487, 0]
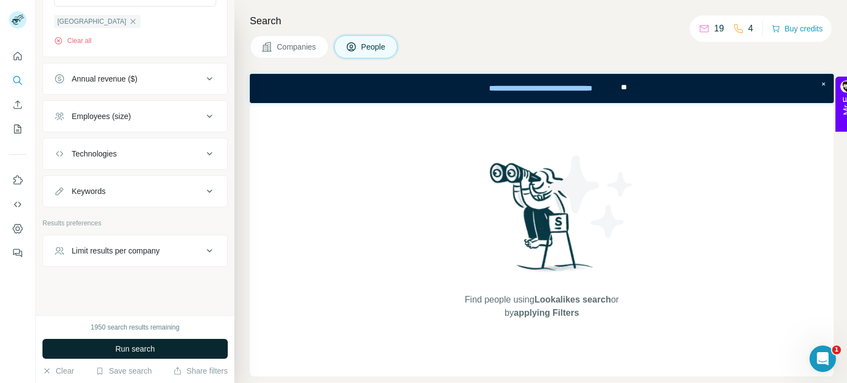
click at [159, 352] on button "Run search" at bounding box center [134, 349] width 185 height 20
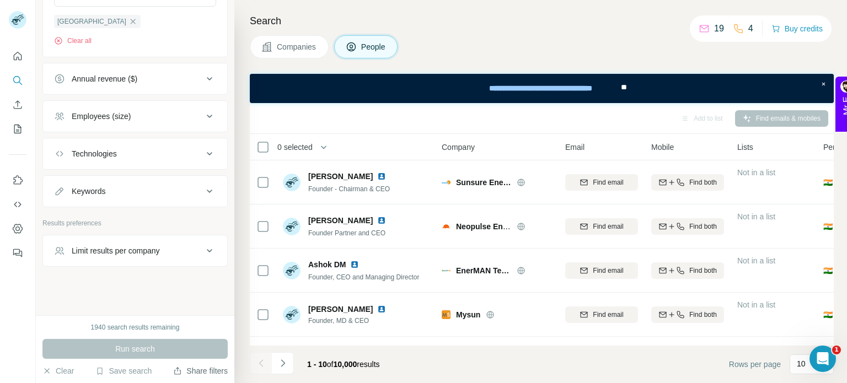
click at [204, 371] on button "Share filters" at bounding box center [200, 370] width 55 height 11
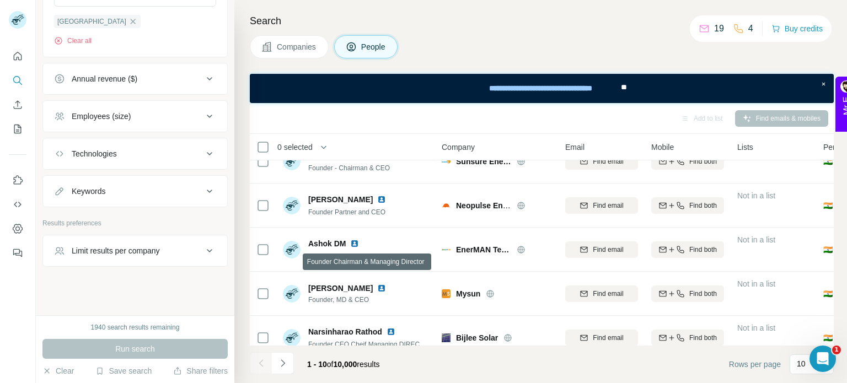
scroll to position [0, 0]
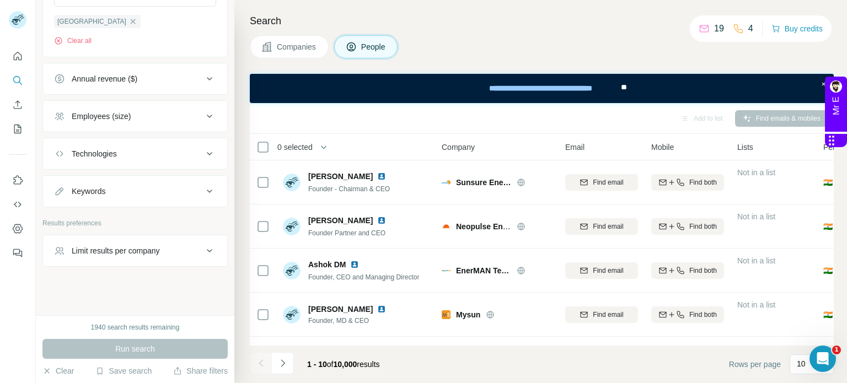
click at [836, 110] on label "Mr E" at bounding box center [835, 104] width 14 height 23
click at [182, 346] on div "Run search" at bounding box center [134, 349] width 185 height 20
click at [113, 372] on button "Save search" at bounding box center [123, 370] width 56 height 11
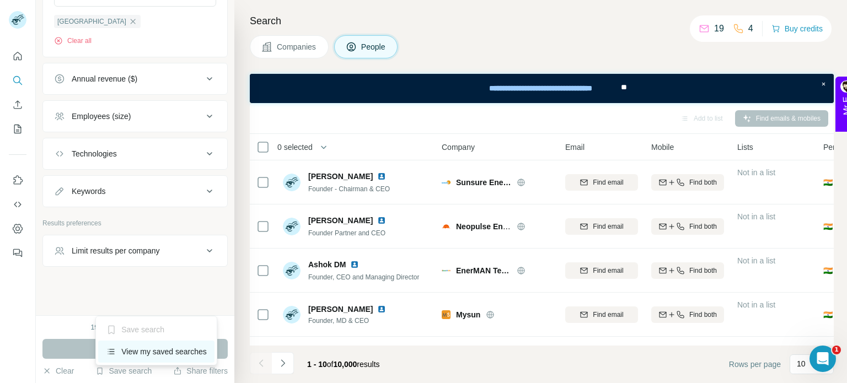
click at [154, 354] on div "View my saved searches" at bounding box center [156, 352] width 116 height 22
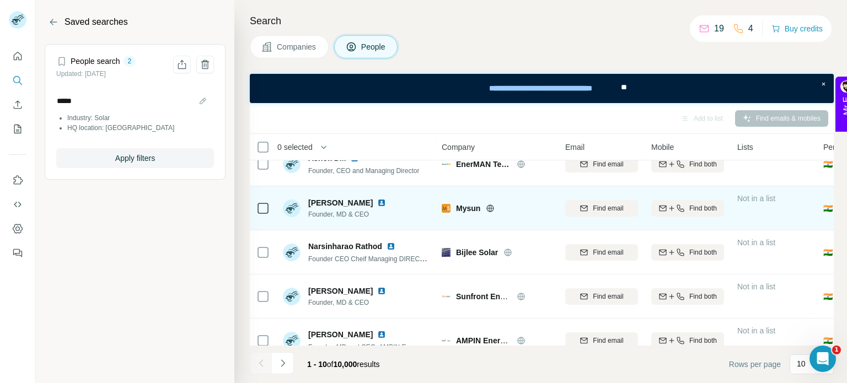
scroll to position [95, 0]
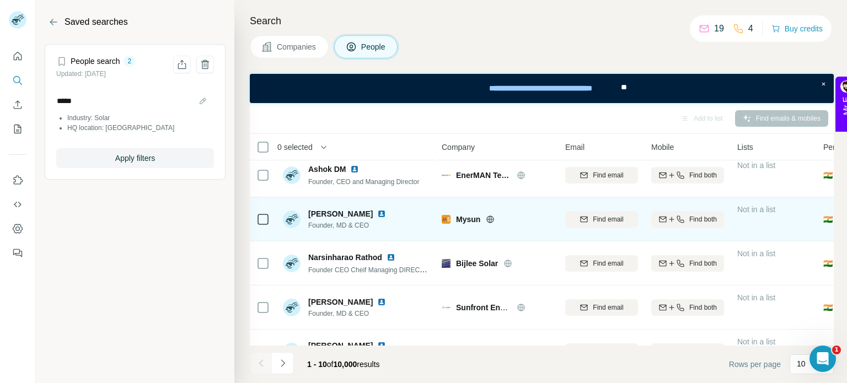
click at [377, 214] on img at bounding box center [381, 213] width 9 height 9
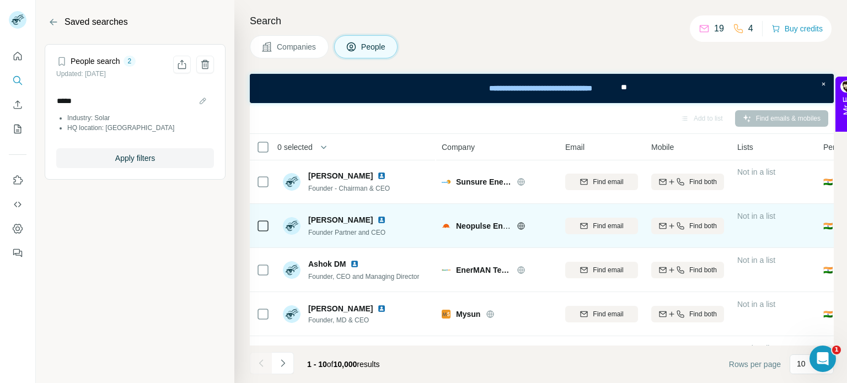
scroll to position [0, 0]
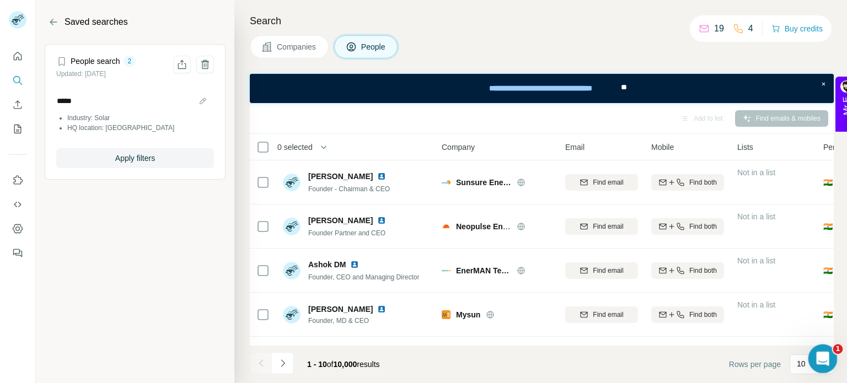
click at [830, 355] on div "Open Intercom Messenger" at bounding box center [821, 357] width 36 height 36
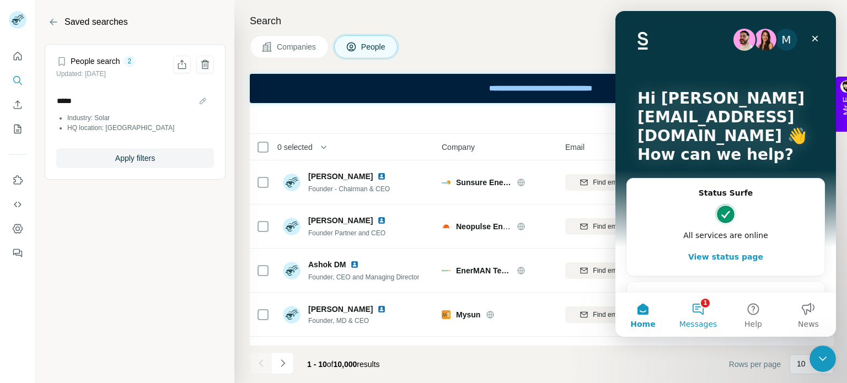
click at [699, 322] on span "Messages" at bounding box center [698, 324] width 38 height 8
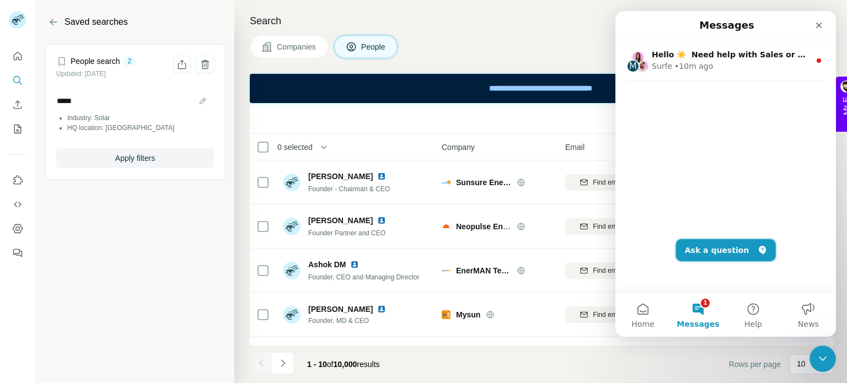
click at [707, 246] on button "Ask a question" at bounding box center [726, 250] width 100 height 22
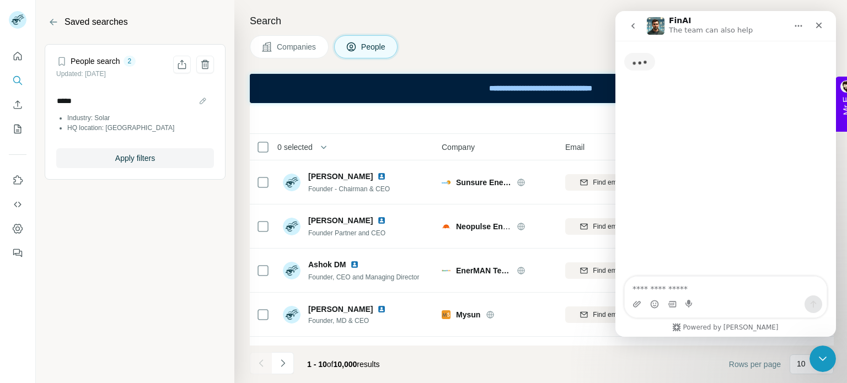
click at [709, 286] on textarea "Ask a question…" at bounding box center [726, 286] width 202 height 19
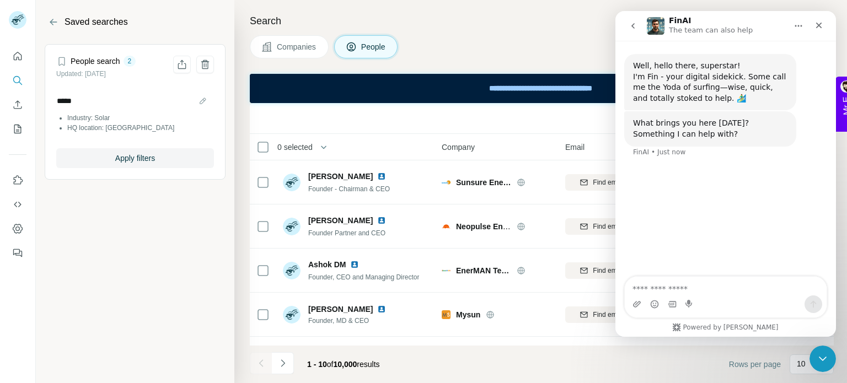
type textarea "*"
type textarea "**********"
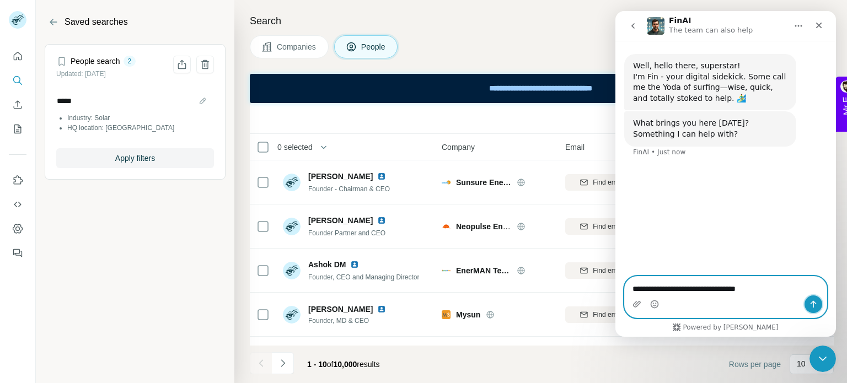
click at [816, 304] on icon "Send a message…" at bounding box center [813, 304] width 6 height 7
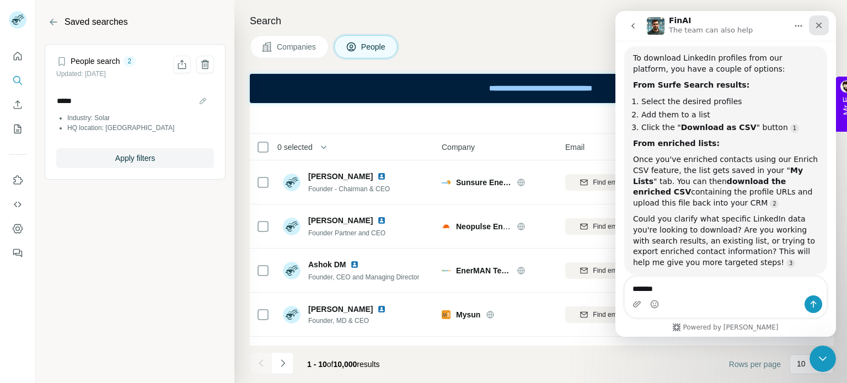
scroll to position [1, 0]
type textarea "*******"
click at [825, 21] on div "Close" at bounding box center [819, 25] width 20 height 20
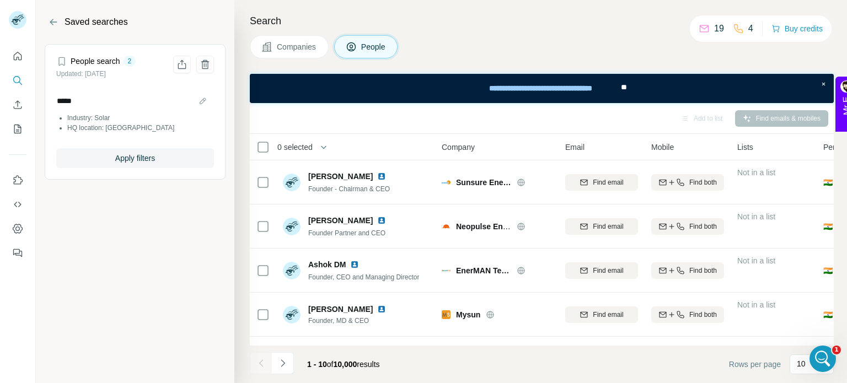
scroll to position [152, 0]
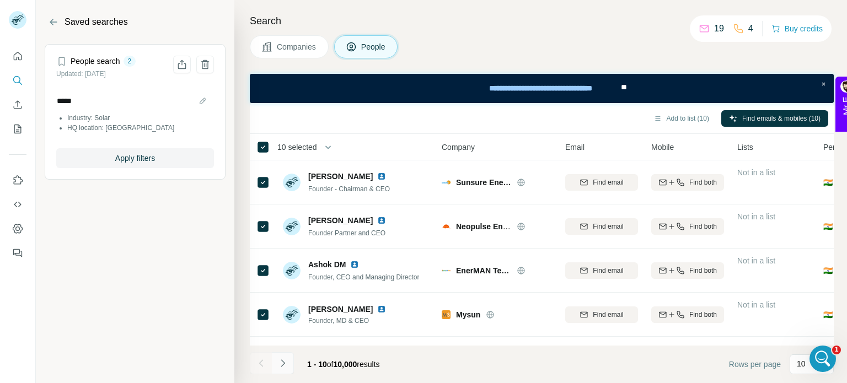
click at [290, 362] on button "Navigate to next page" at bounding box center [283, 363] width 22 height 22
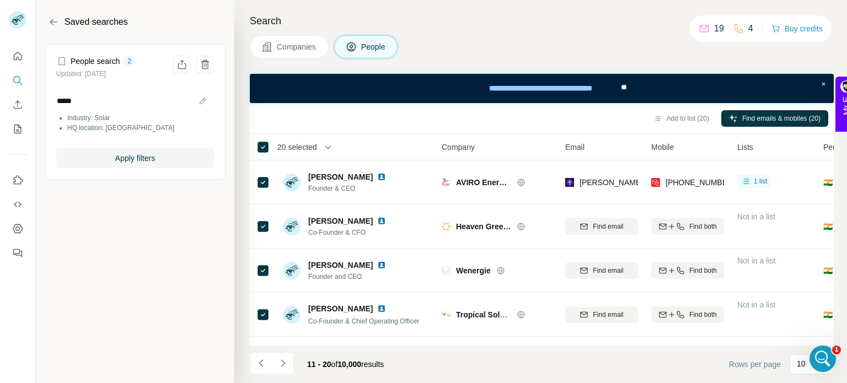
click at [308, 148] on span "20 selected" at bounding box center [297, 147] width 40 height 11
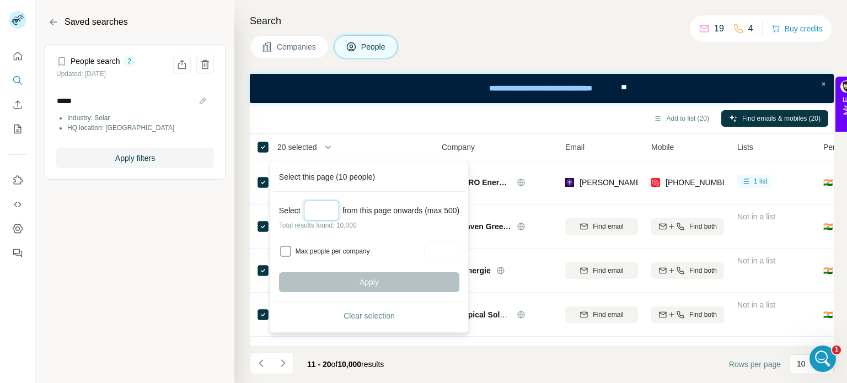
click at [321, 208] on input "Select a number (up to 500)" at bounding box center [321, 211] width 35 height 20
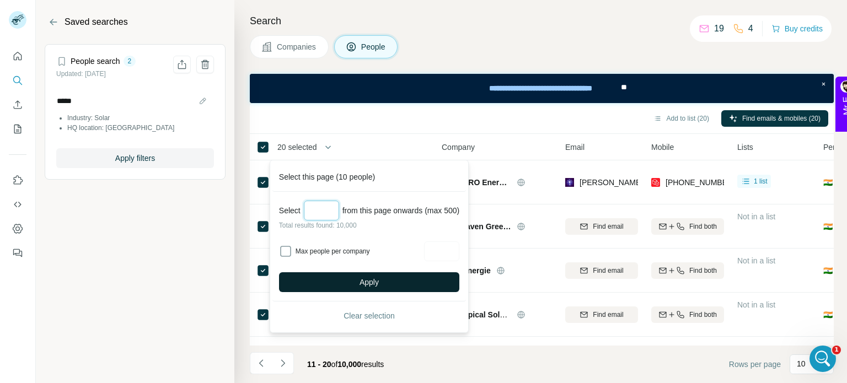
type input "***"
click at [390, 277] on button "Apply" at bounding box center [369, 282] width 180 height 20
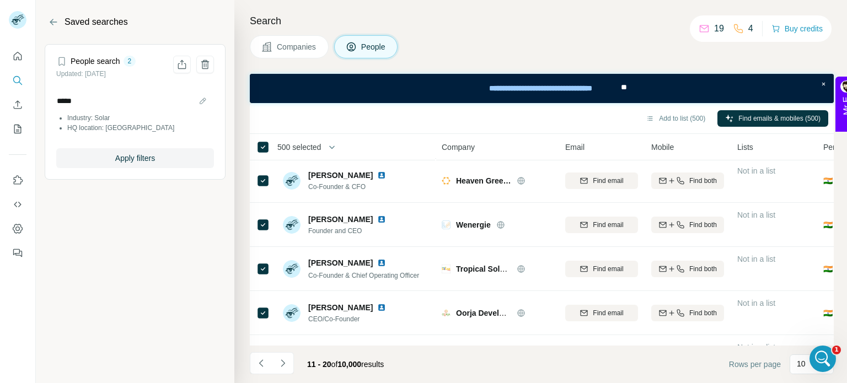
scroll to position [0, 0]
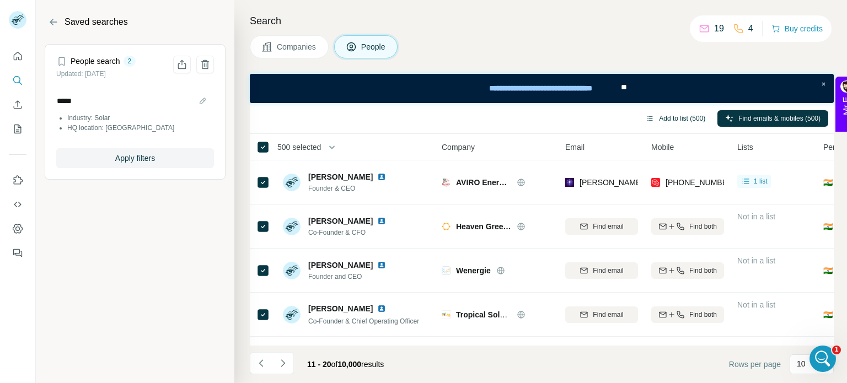
click at [680, 116] on button "Add to list (500)" at bounding box center [675, 118] width 75 height 17
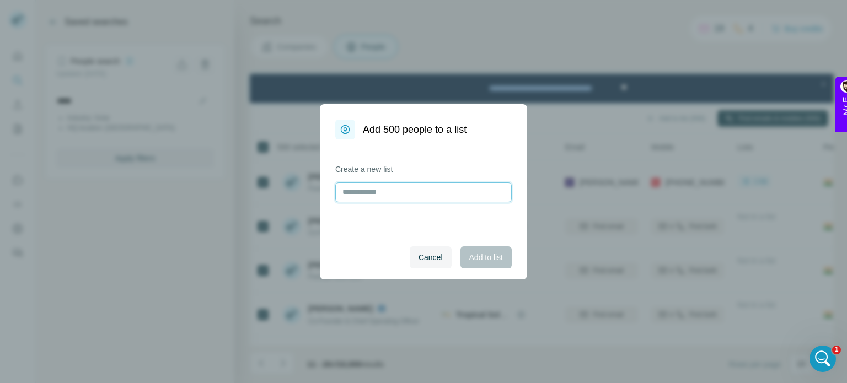
click at [401, 196] on input "text" at bounding box center [423, 192] width 176 height 20
type input "*****"
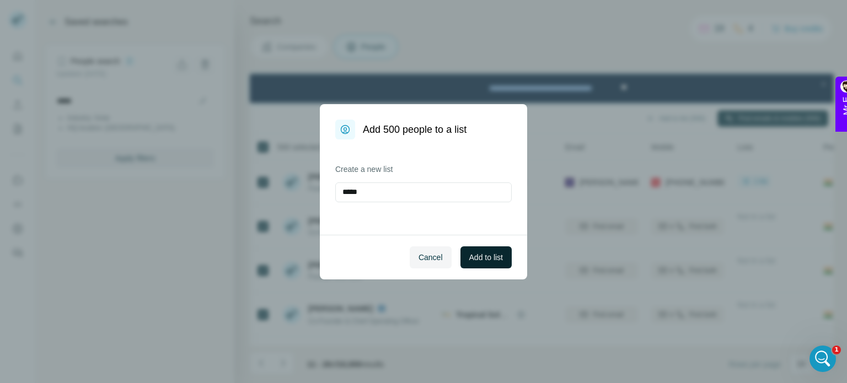
click at [495, 261] on span "Add to list" at bounding box center [486, 257] width 34 height 11
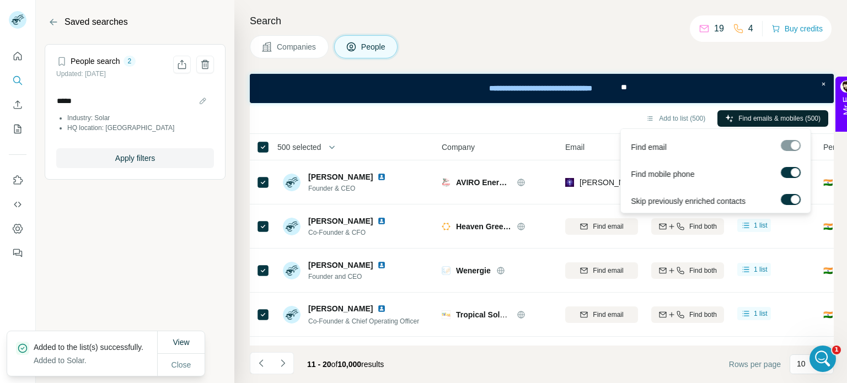
click at [756, 116] on span "Find emails & mobiles (500)" at bounding box center [779, 119] width 82 height 10
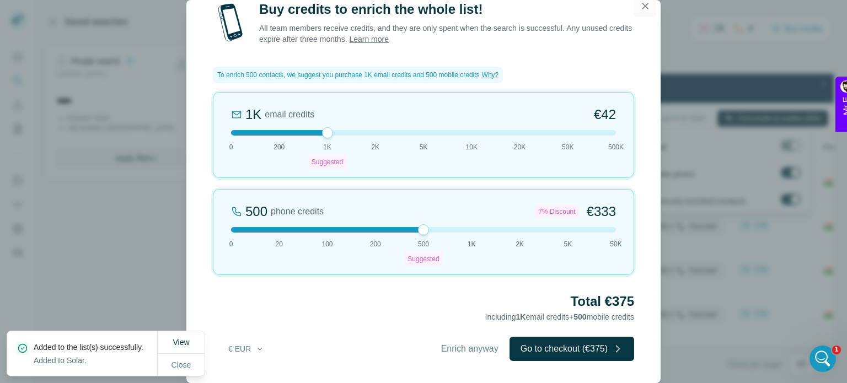
click at [649, 3] on icon "button" at bounding box center [644, 6] width 11 height 11
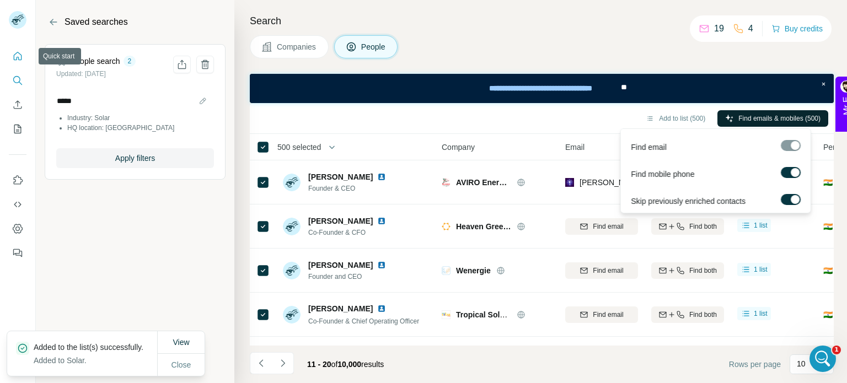
click at [11, 54] on button "Quick start" at bounding box center [18, 56] width 18 height 20
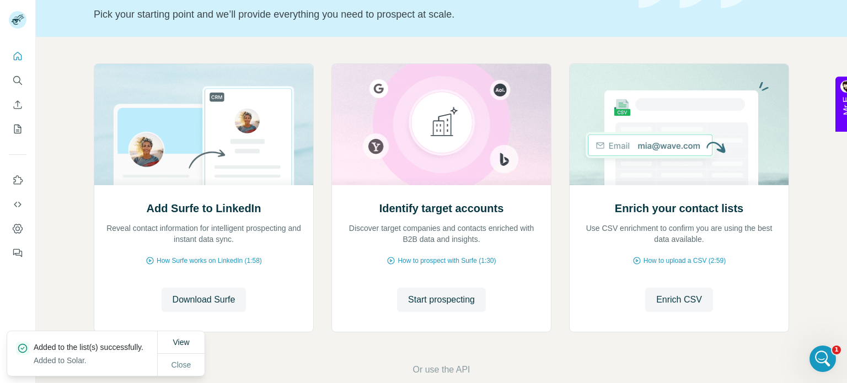
scroll to position [93, 0]
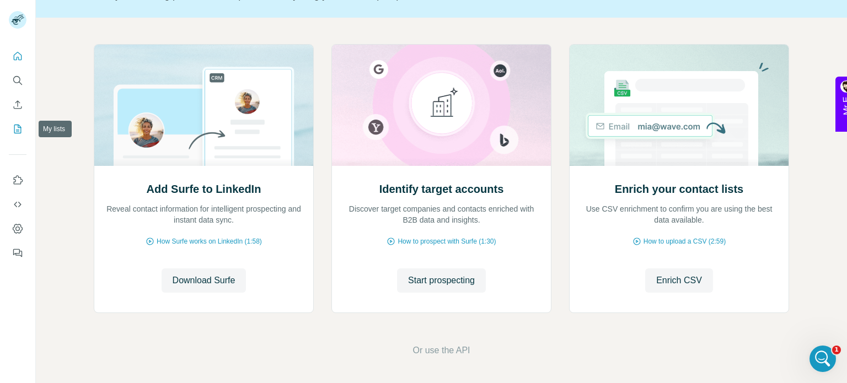
click at [17, 134] on icon "My lists" at bounding box center [17, 128] width 11 height 11
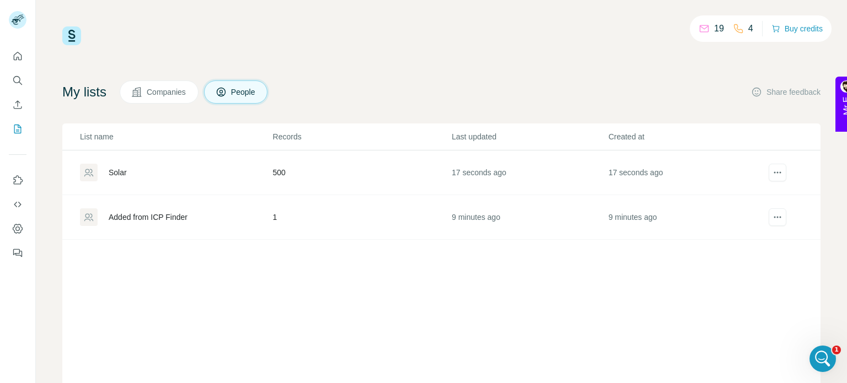
click at [224, 170] on div "Solar" at bounding box center [176, 173] width 192 height 18
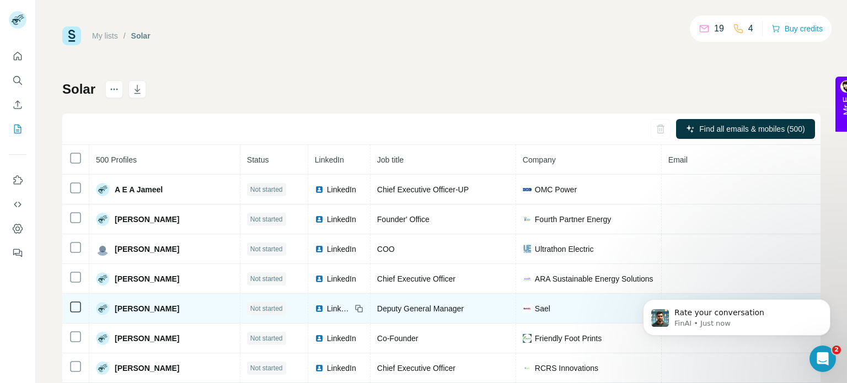
scroll to position [1, 0]
